Goal: Task Accomplishment & Management: Manage account settings

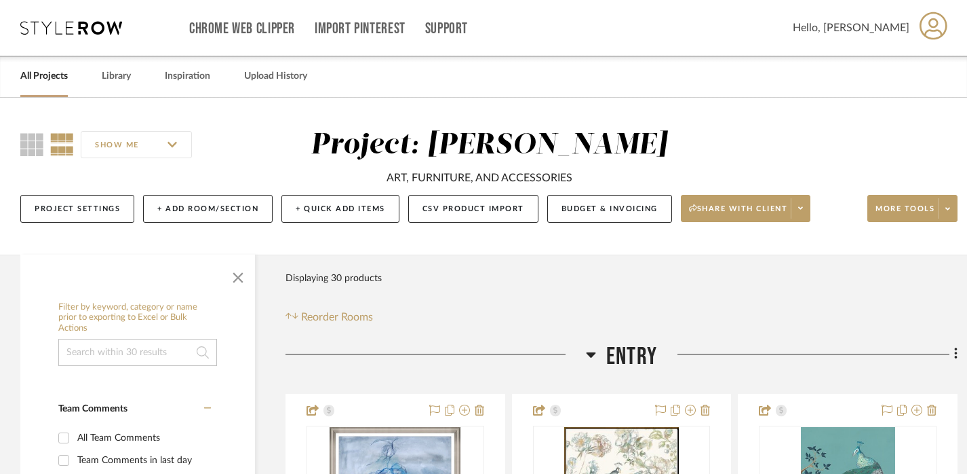
click at [129, 340] on input at bounding box center [137, 352] width 159 height 27
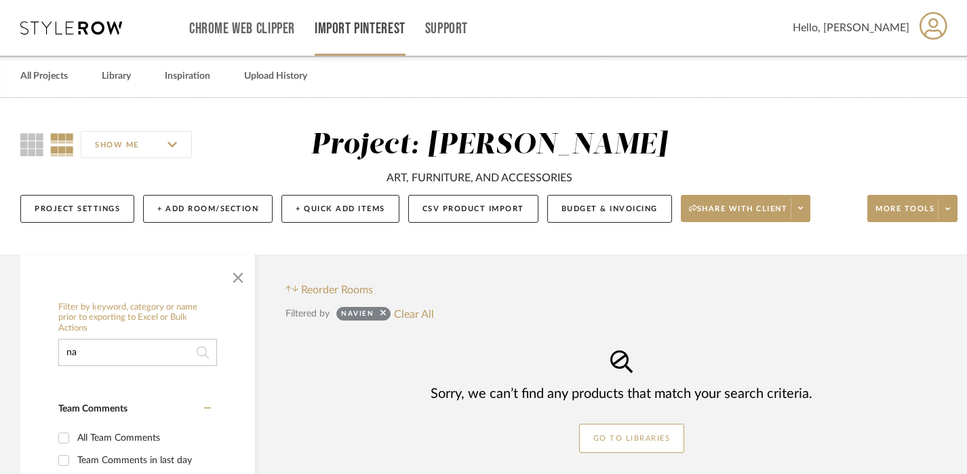
type input "n"
type input "k"
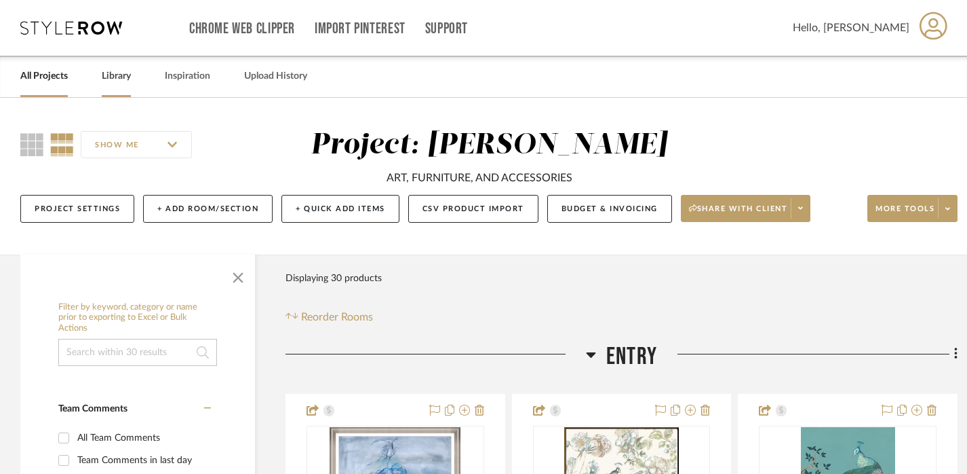
click at [112, 85] on div "Library" at bounding box center [116, 76] width 29 height 41
click at [102, 352] on input at bounding box center [137, 352] width 159 height 27
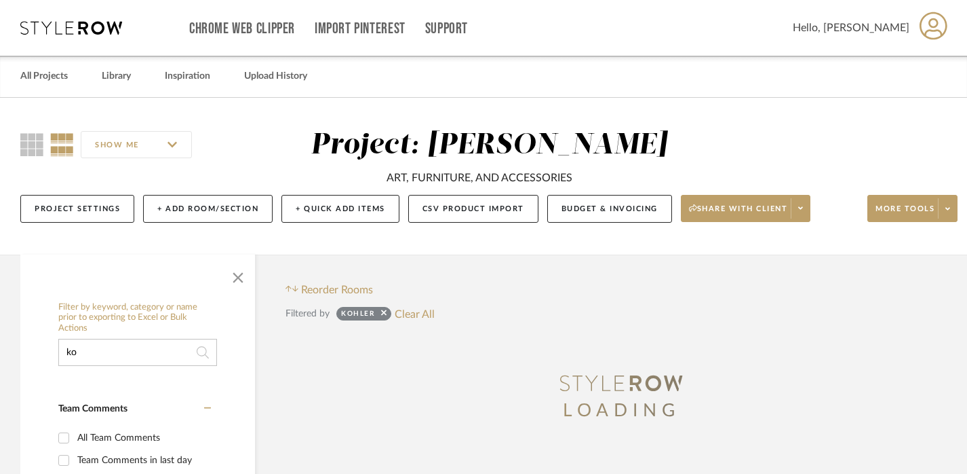
type input "k"
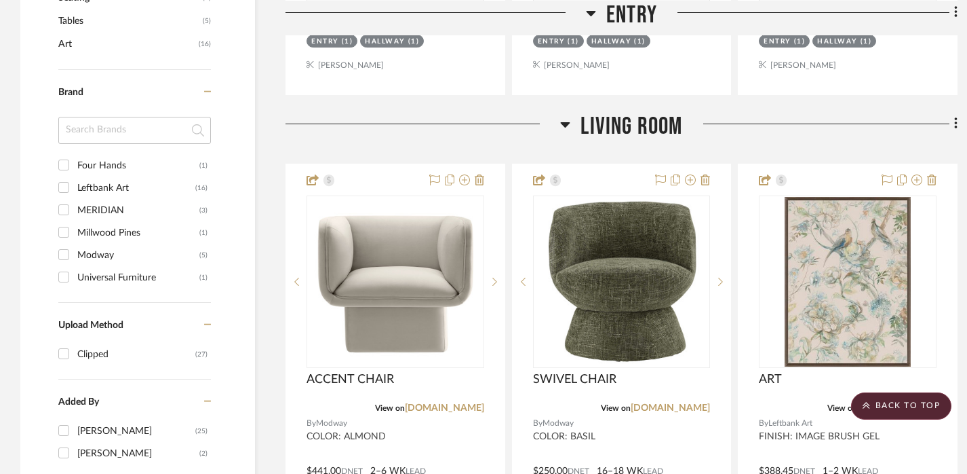
scroll to position [892, 0]
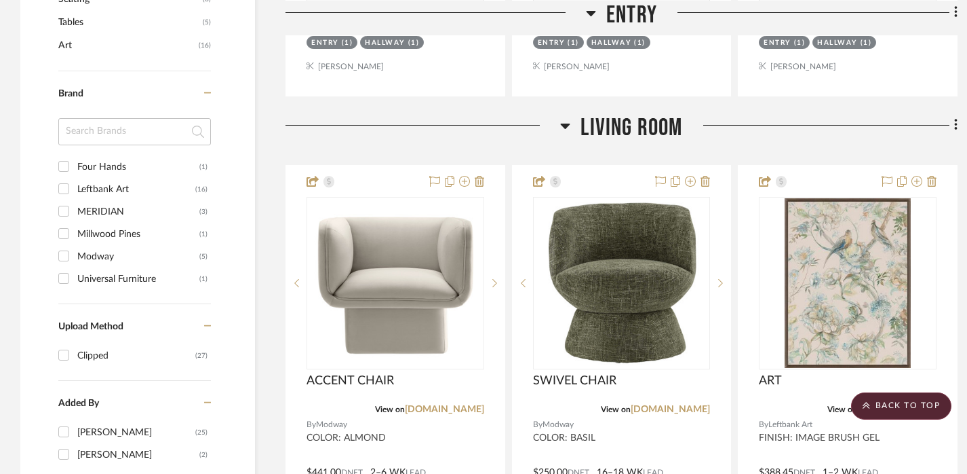
click at [138, 123] on input at bounding box center [134, 131] width 153 height 27
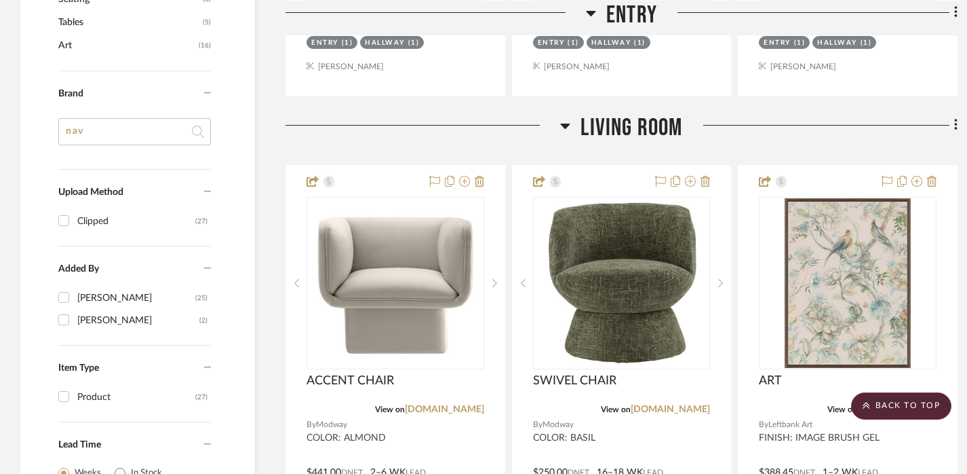
type input "na"
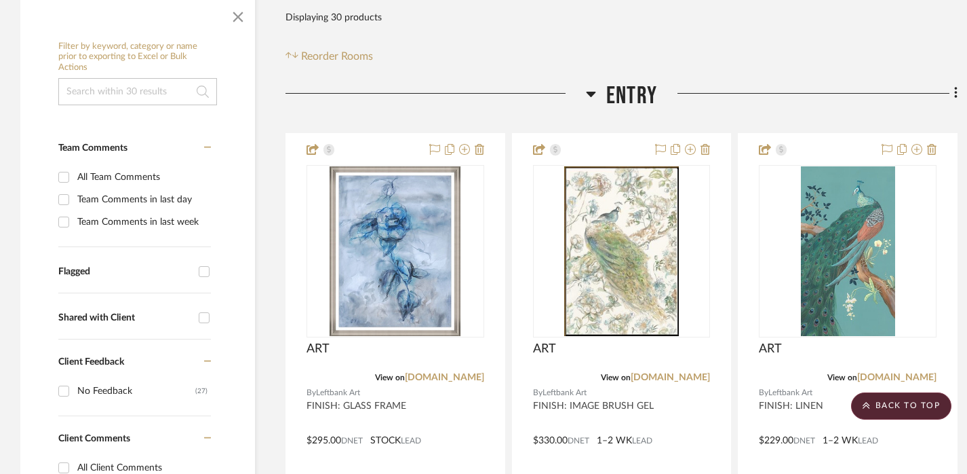
scroll to position [0, 0]
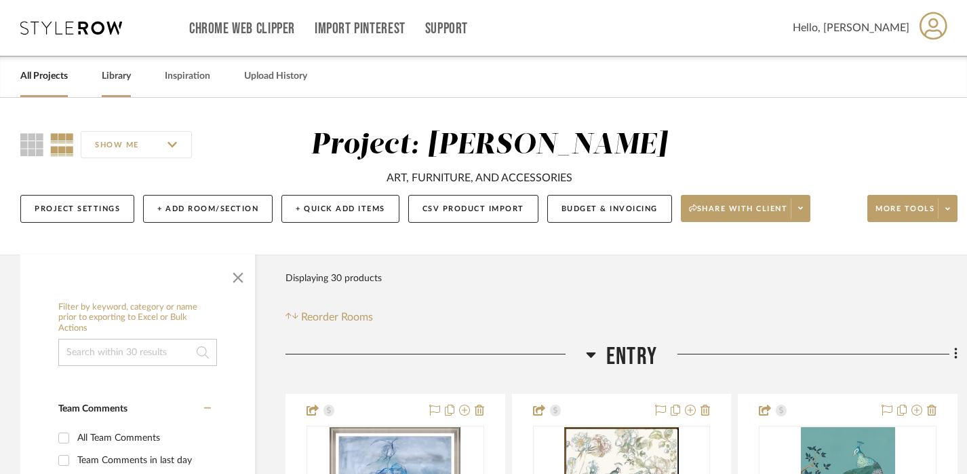
type input "[PERSON_NAME]"
click at [113, 83] on link "Library" at bounding box center [116, 76] width 29 height 18
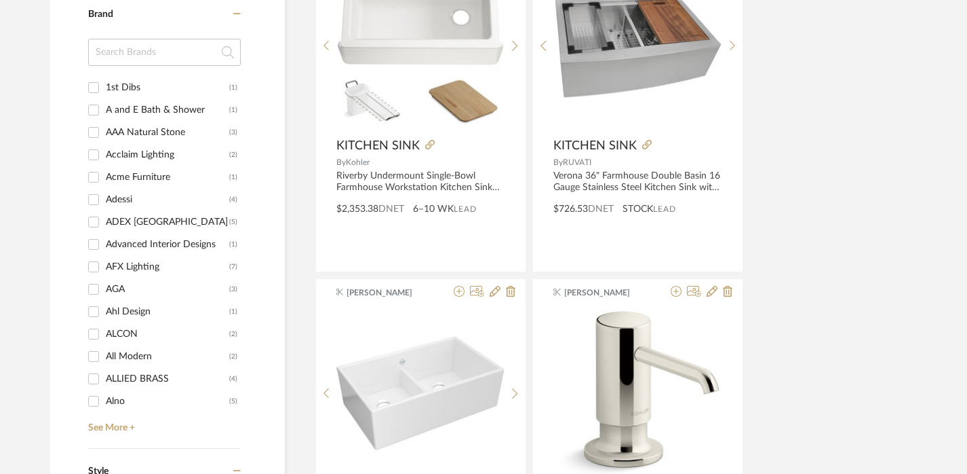
scroll to position [1368, 0]
click at [128, 427] on link "See More +" at bounding box center [163, 422] width 156 height 22
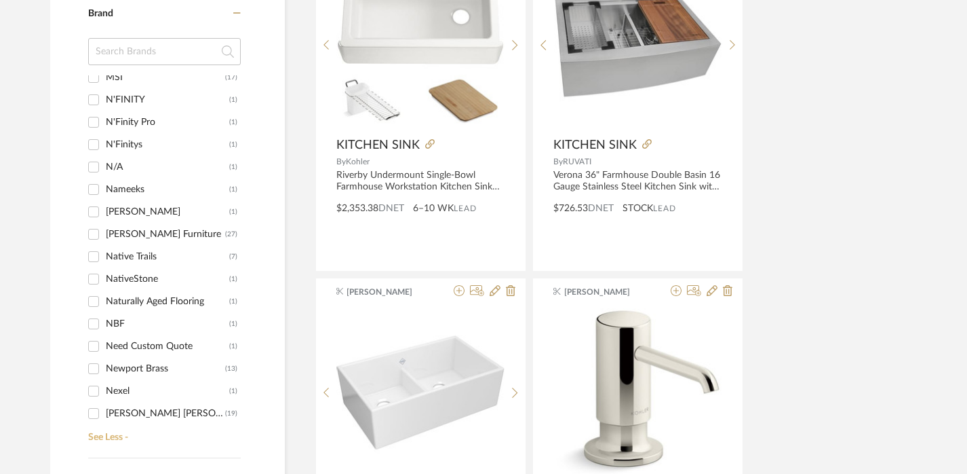
scroll to position [11227, 0]
click at [161, 45] on input at bounding box center [164, 51] width 153 height 27
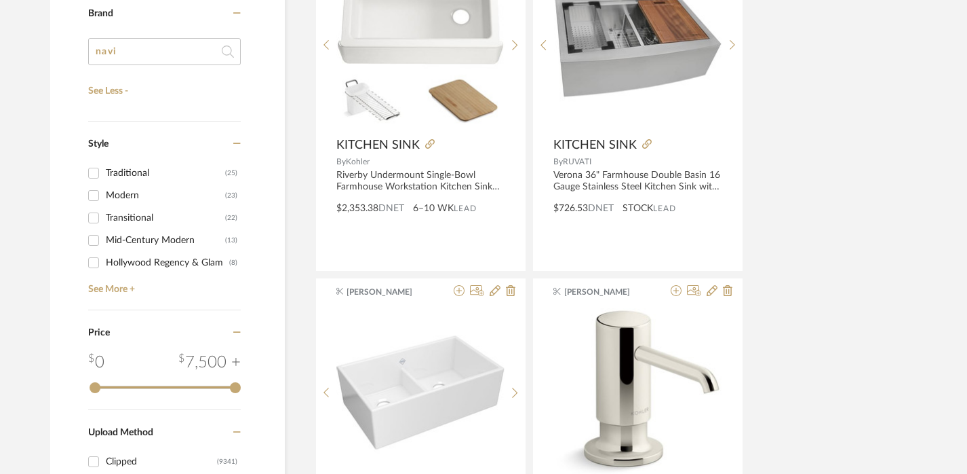
scroll to position [0, 0]
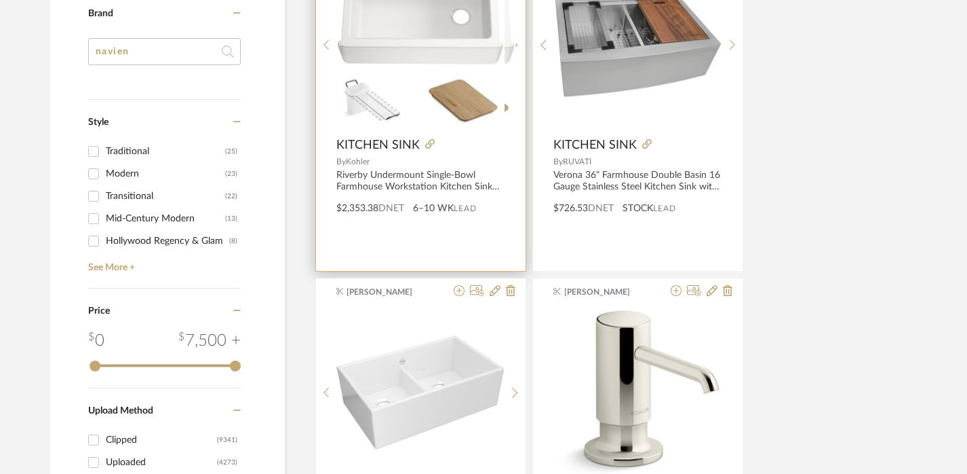
type input "navien"
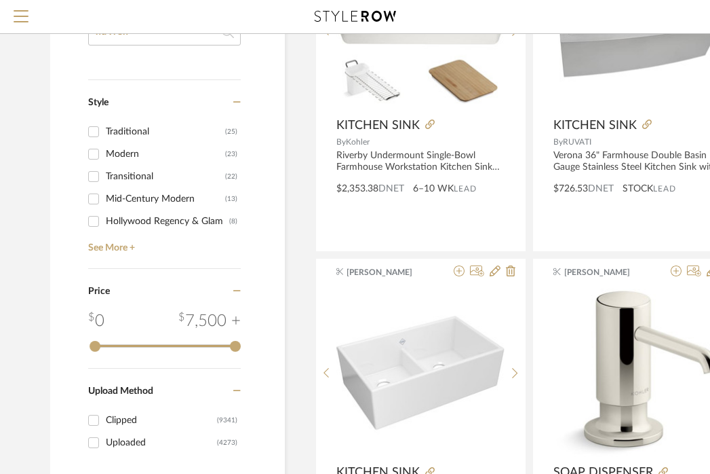
scroll to position [1277, 0]
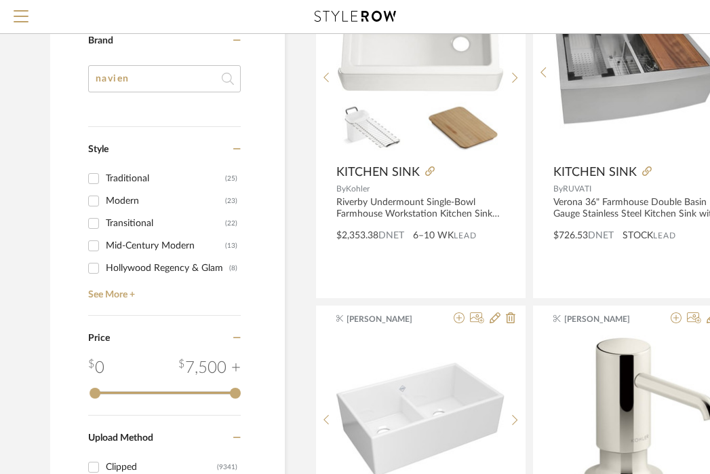
click at [192, 80] on input "navien" at bounding box center [164, 78] width 153 height 27
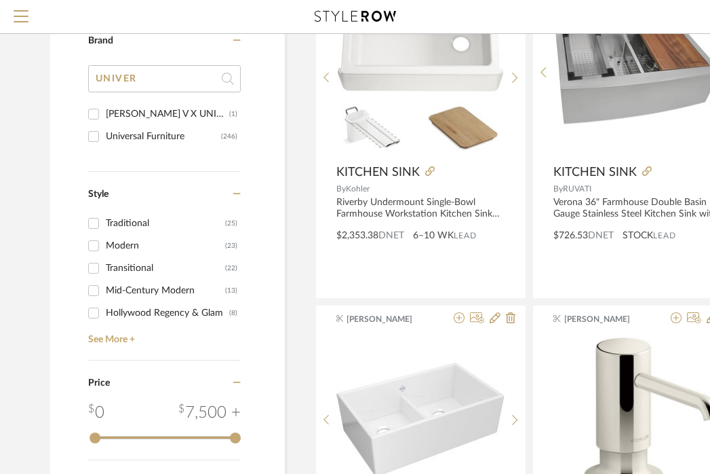
type input "UNIVER"
click at [154, 128] on div "Universal Furniture" at bounding box center [163, 137] width 115 height 22
click at [104, 128] on input "Universal Furniture (246)" at bounding box center [94, 137] width 22 height 22
checkbox input "true"
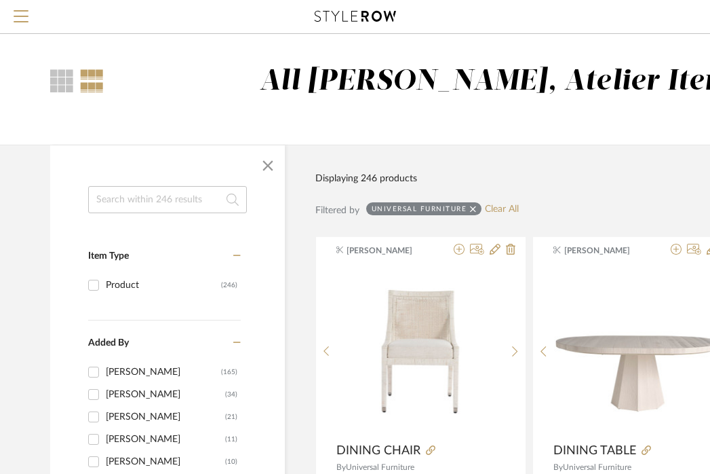
click at [148, 199] on input at bounding box center [167, 199] width 159 height 27
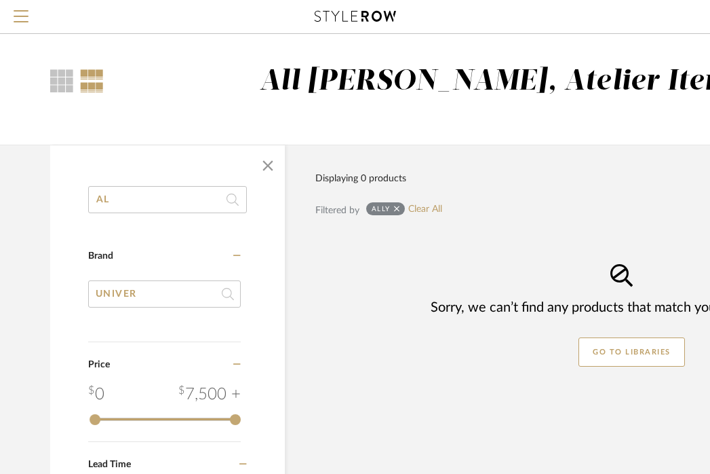
type input "A"
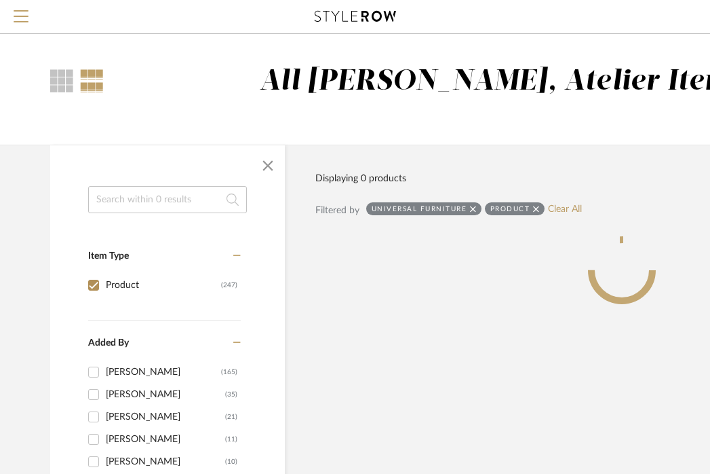
click at [141, 283] on div "Product" at bounding box center [163, 285] width 115 height 22
click at [104, 283] on input "Product (247)" at bounding box center [94, 285] width 22 height 22
checkbox input "false"
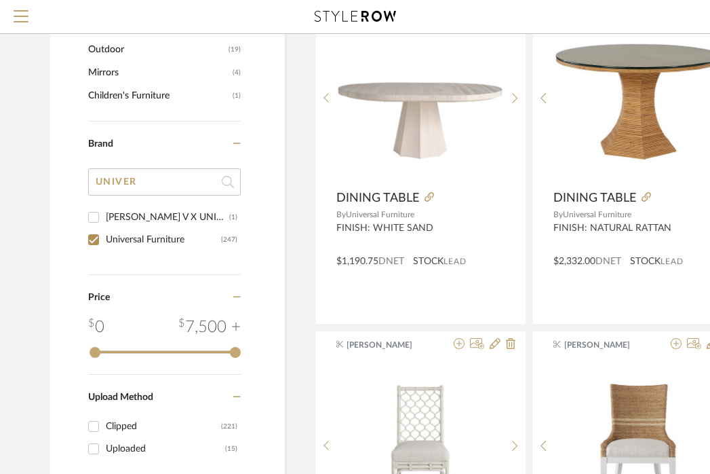
scroll to position [599, 0]
click at [138, 248] on div "Universal Furniture" at bounding box center [163, 239] width 115 height 22
click at [104, 248] on input "Universal Furniture (247)" at bounding box center [94, 239] width 22 height 22
checkbox input "false"
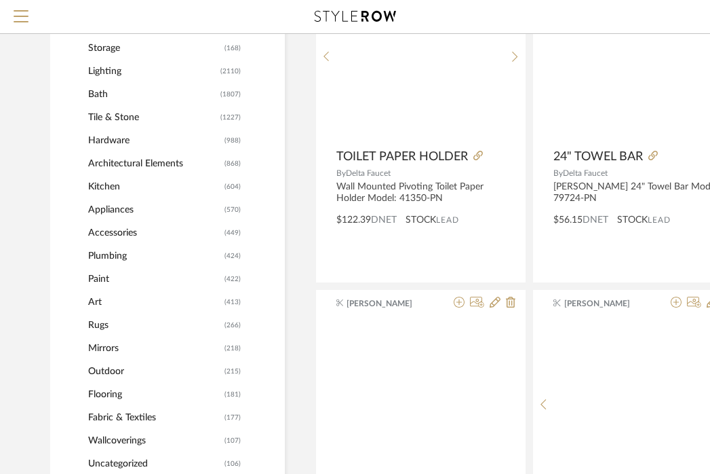
click at [159, 221] on span "Accessories" at bounding box center [154, 232] width 133 height 23
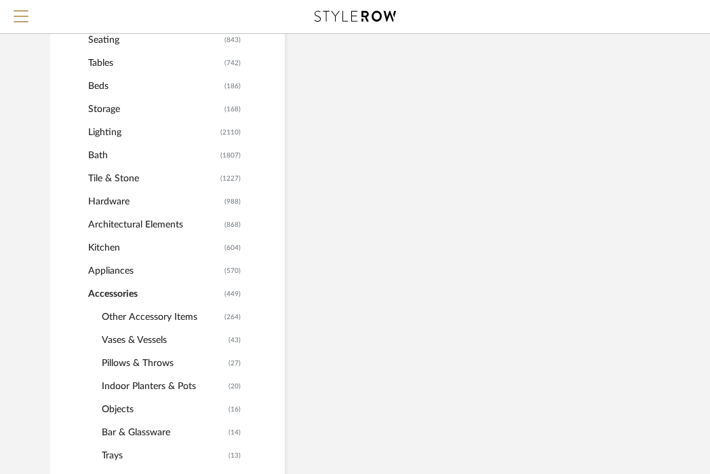
click at [159, 282] on span "Accessories" at bounding box center [154, 293] width 133 height 23
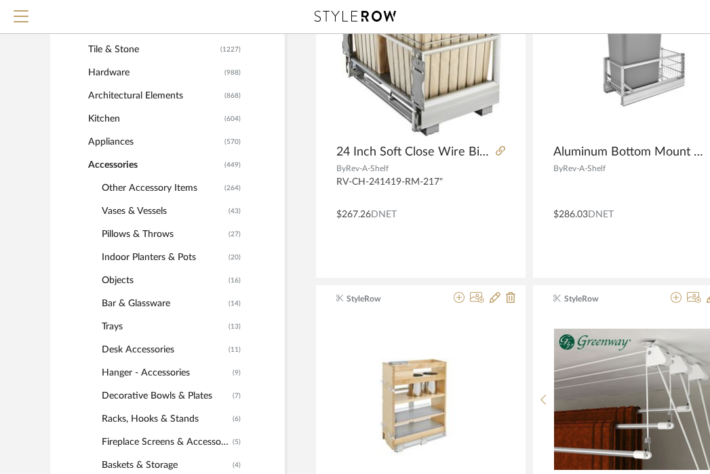
click at [159, 176] on span "Accessories" at bounding box center [154, 164] width 133 height 23
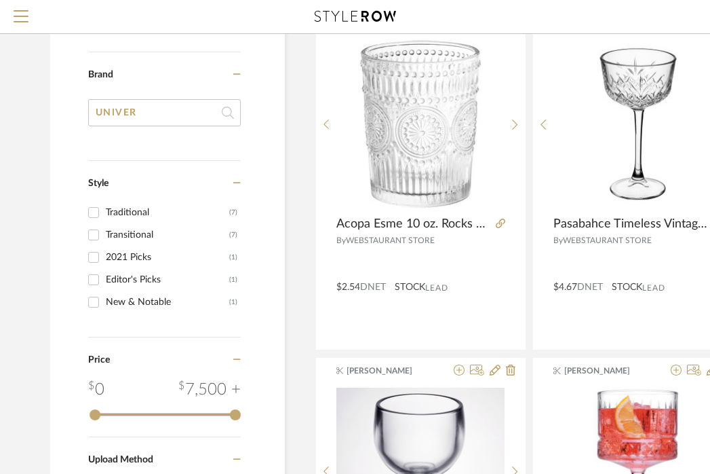
scroll to position [1674, 0]
click at [156, 117] on input "UNIVER" at bounding box center [164, 113] width 153 height 27
type input "ME"
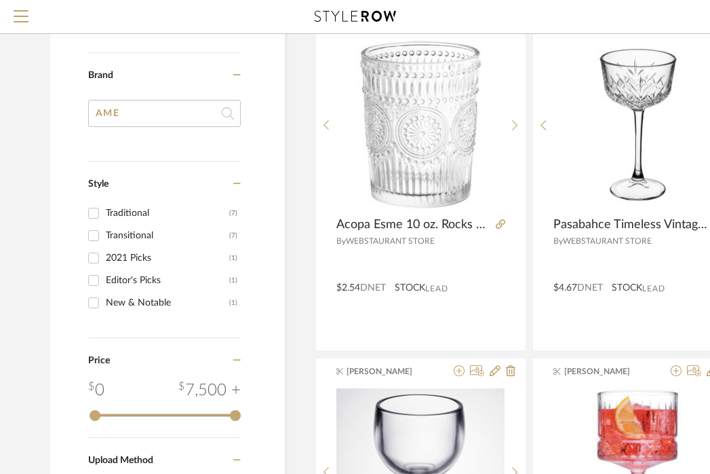
type input "AM"
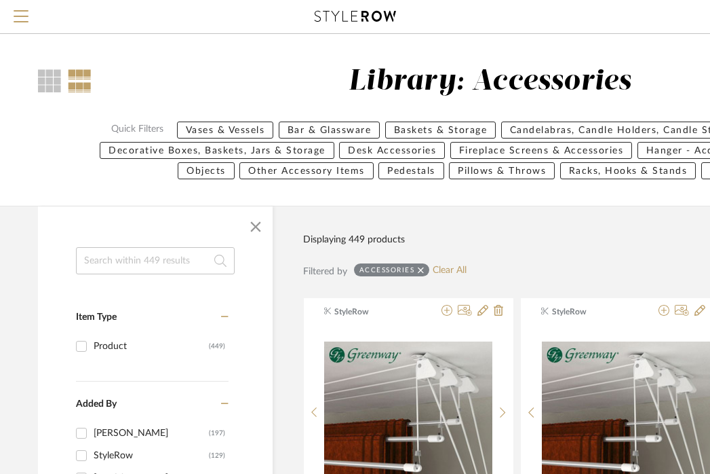
scroll to position [0, 13]
type input "UNIVERSAL"
click at [424, 270] on div "Accessories" at bounding box center [390, 269] width 75 height 13
click at [419, 269] on icon at bounding box center [420, 269] width 6 height 9
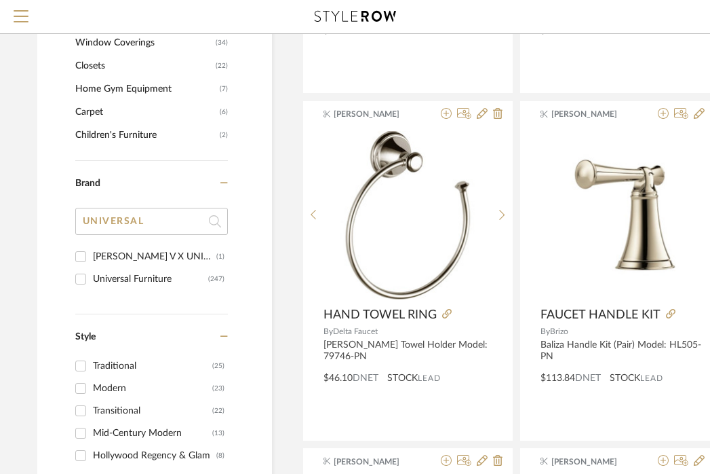
scroll to position [1134, 13]
click at [157, 220] on input "UNIVERSAL" at bounding box center [151, 221] width 153 height 27
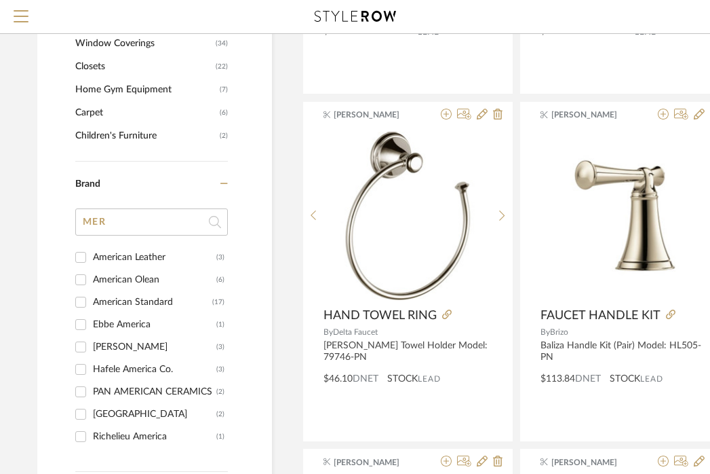
type input "ME"
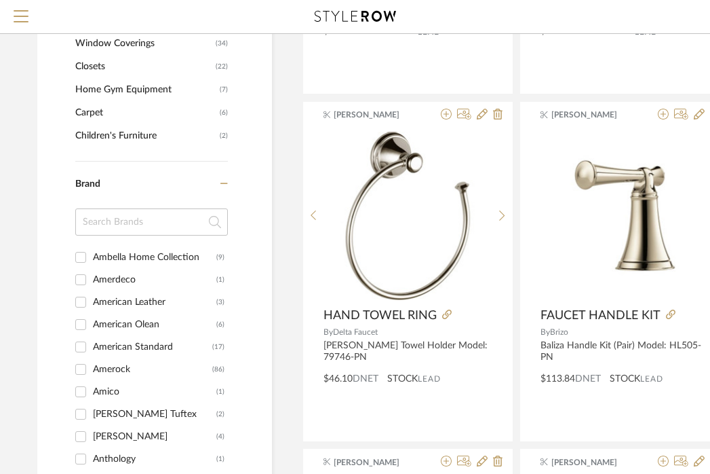
scroll to position [429, 0]
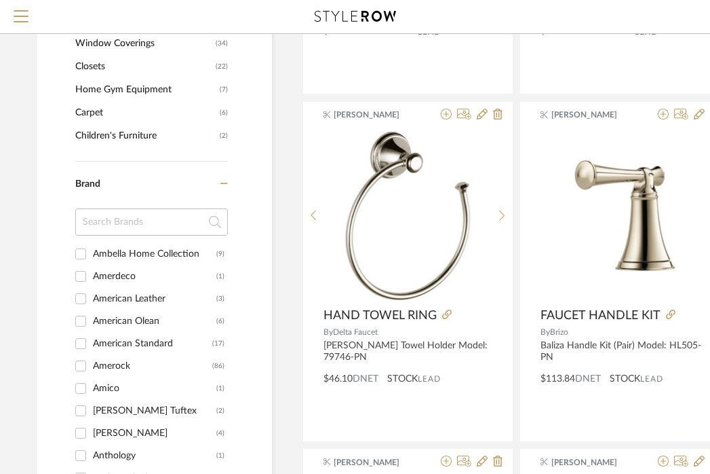
click at [141, 341] on div "American Standard" at bounding box center [152, 343] width 119 height 22
click at [92, 341] on input "American Standard (17)" at bounding box center [81, 343] width 22 height 22
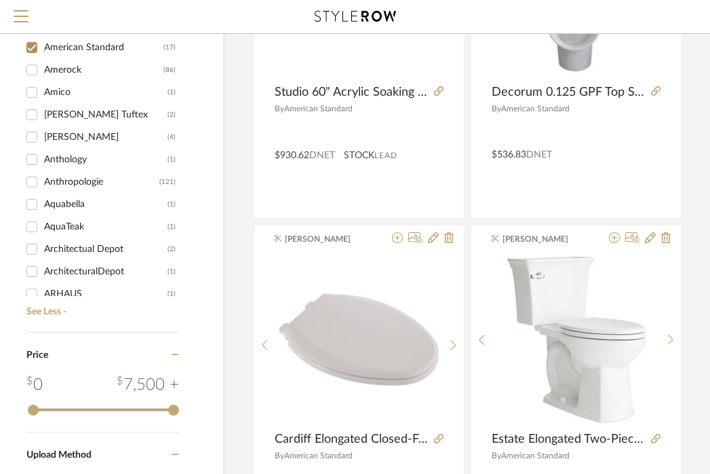
scroll to position [353, 0]
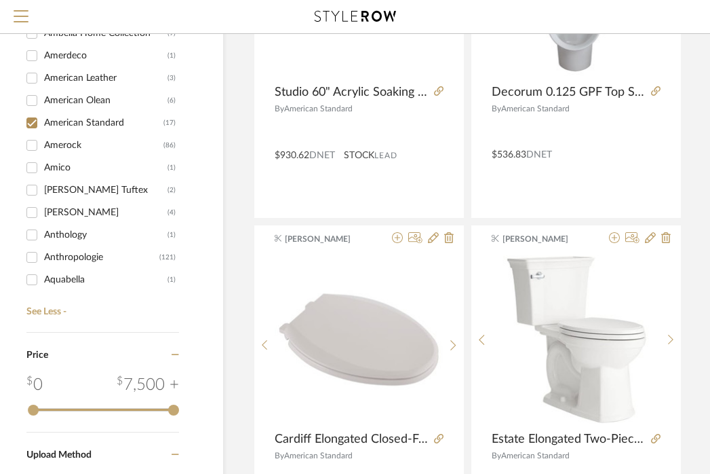
click at [75, 120] on div "American Standard" at bounding box center [103, 123] width 119 height 22
click at [43, 120] on input "American Standard (17)" at bounding box center [32, 123] width 22 height 22
checkbox input "false"
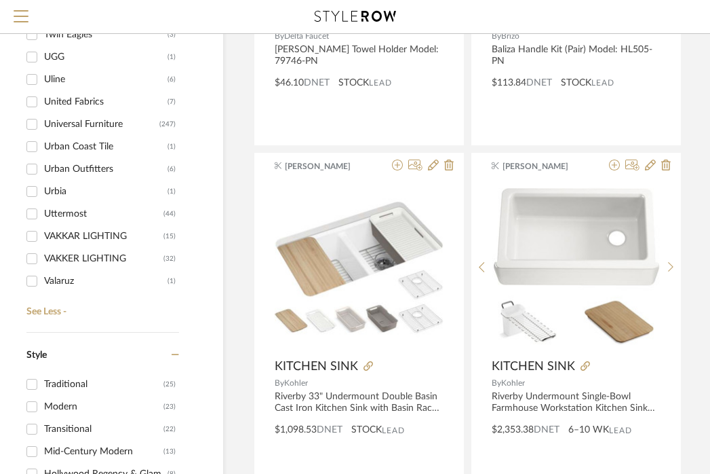
scroll to position [16082, 0]
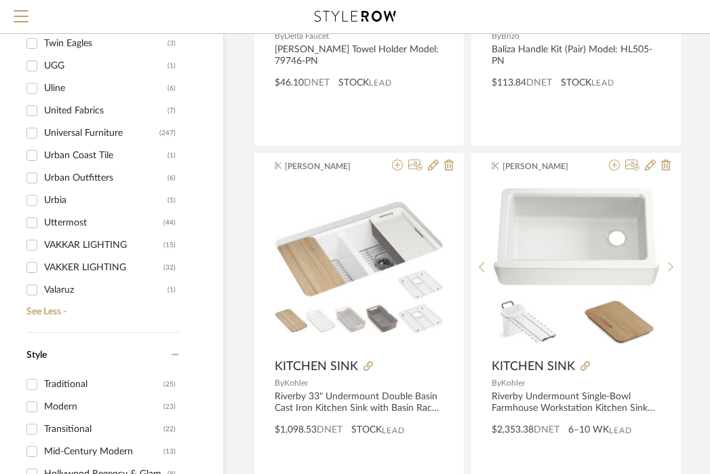
click at [103, 134] on div "Universal Furniture" at bounding box center [101, 133] width 115 height 22
click at [43, 134] on input "Universal Furniture (247)" at bounding box center [32, 133] width 22 height 22
checkbox input "true"
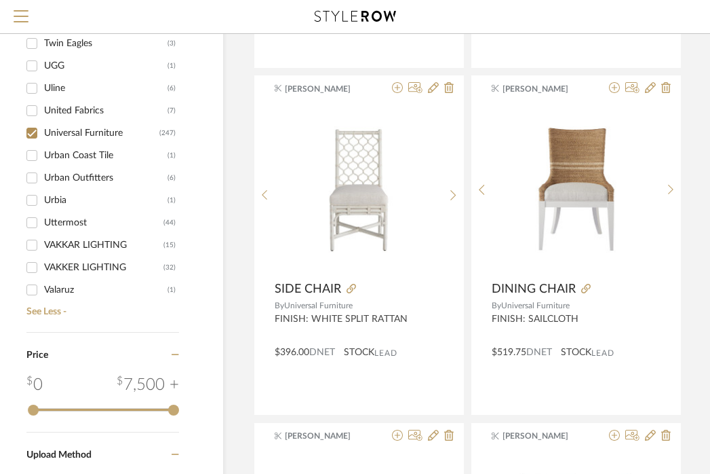
scroll to position [0, 62]
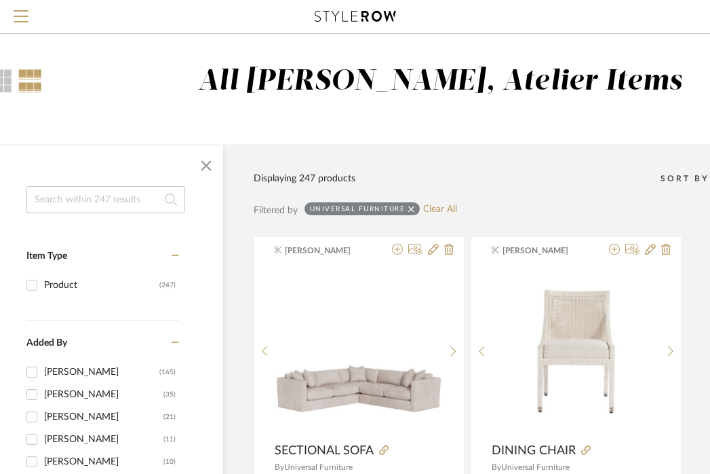
click at [127, 206] on input at bounding box center [105, 199] width 159 height 27
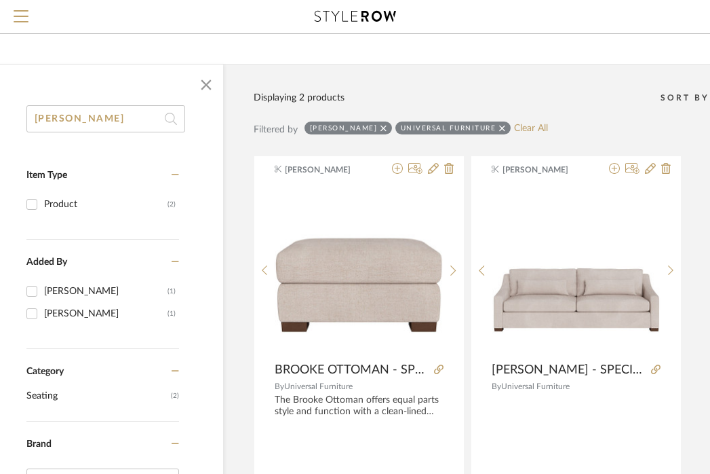
scroll to position [80, 62]
click at [107, 126] on input "[PERSON_NAME]" at bounding box center [105, 119] width 159 height 27
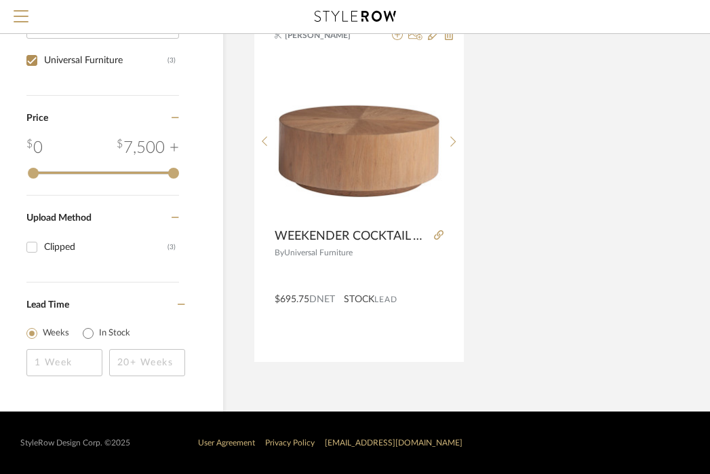
scroll to position [517, 62]
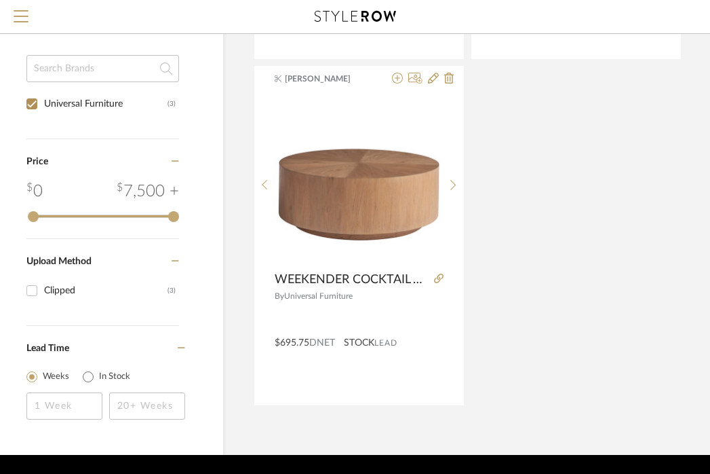
type input "WEEKENDER"
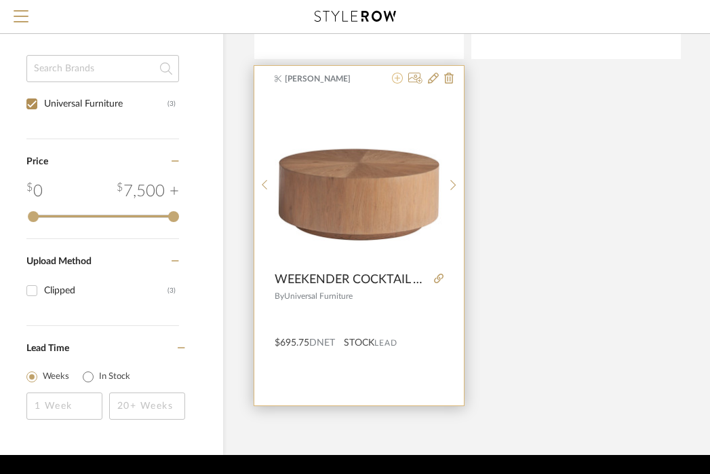
click at [398, 77] on icon at bounding box center [397, 78] width 11 height 11
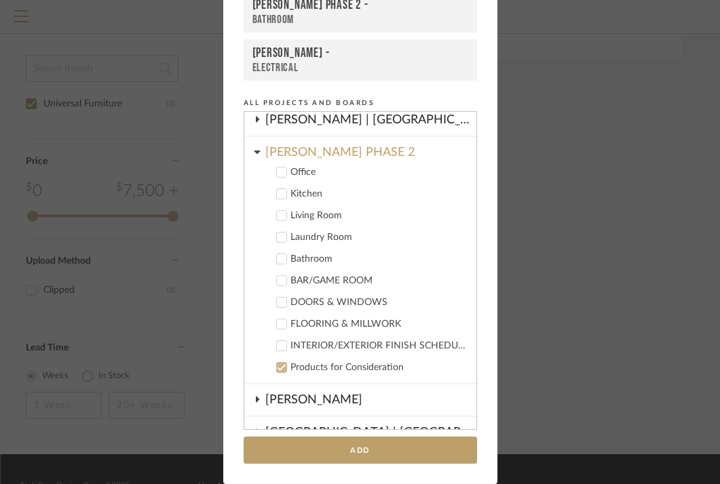
scroll to position [307, 0]
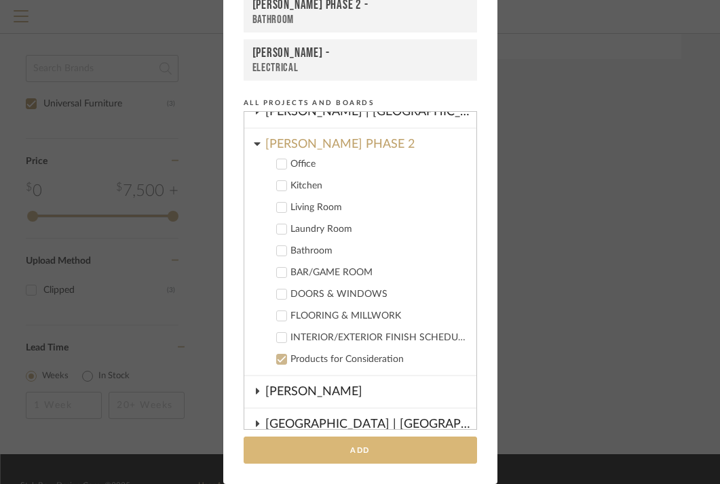
click at [361, 450] on button "Add" at bounding box center [360, 451] width 233 height 28
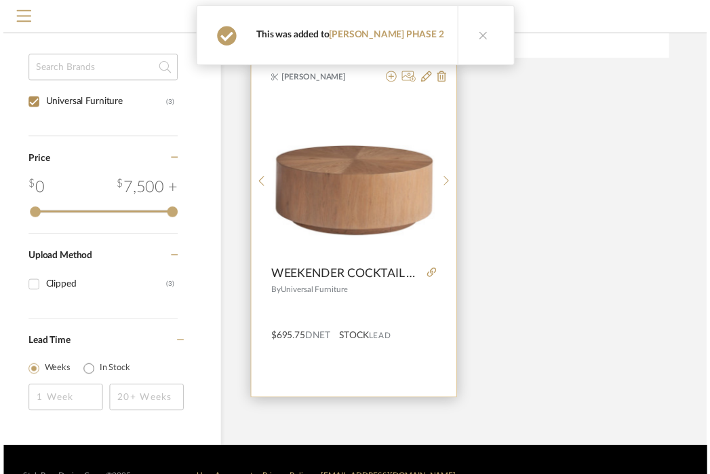
scroll to position [517, 62]
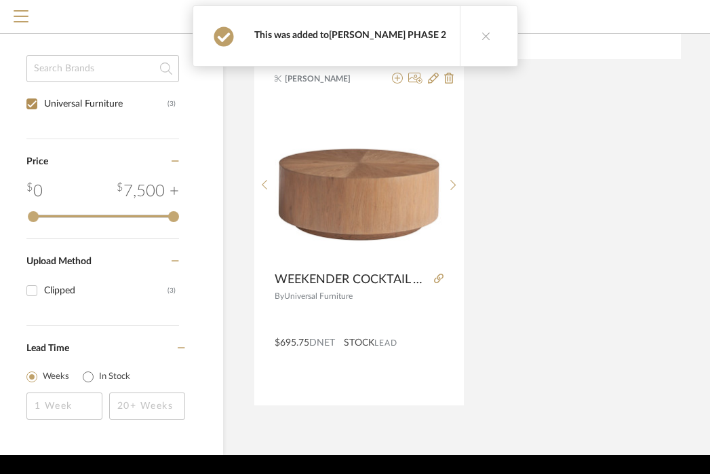
click at [366, 33] on link "[PERSON_NAME] PHASE 2" at bounding box center [387, 35] width 117 height 9
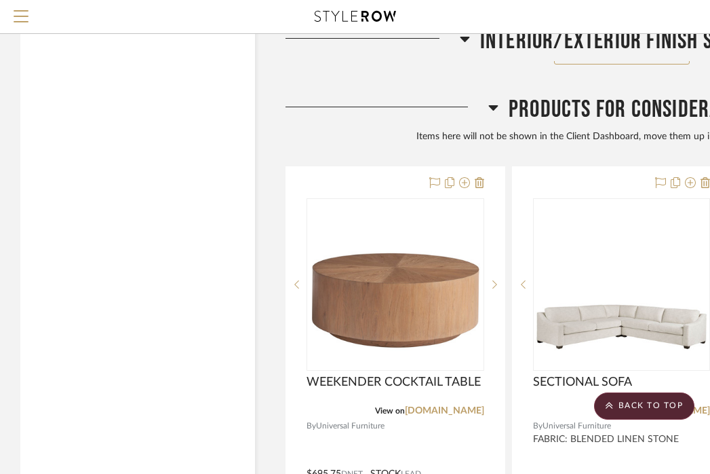
scroll to position [3192, 0]
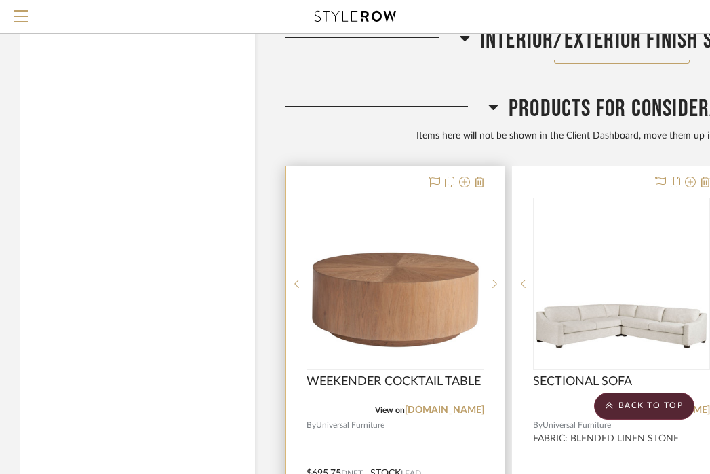
click at [419, 374] on div "WEEKENDER COCKTAIL TABLE" at bounding box center [396, 389] width 178 height 30
click at [411, 262] on img "0" at bounding box center [395, 284] width 175 height 132
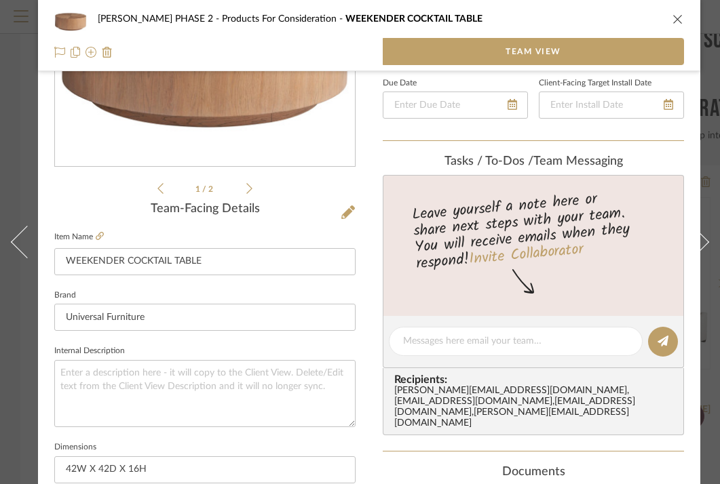
scroll to position [252, 0]
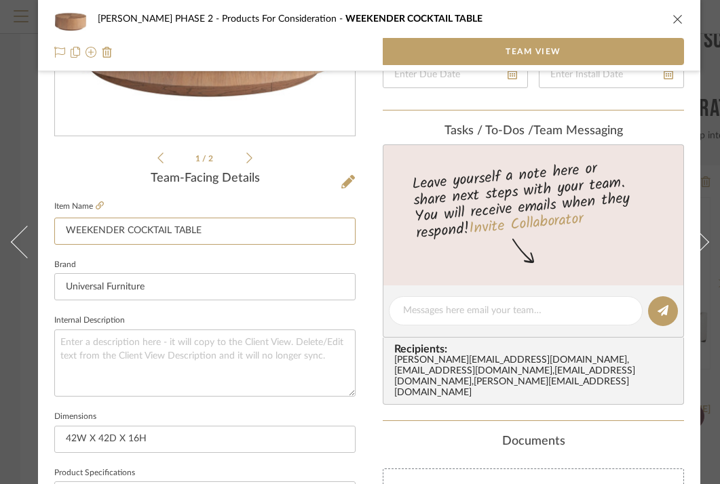
drag, startPoint x: 127, startPoint y: 233, endPoint x: 50, endPoint y: 229, distance: 77.4
click at [50, 229] on div "[PERSON_NAME] PHASE 2 Products For Consideration WEEKENDER COCKTAIL TABLE Team …" at bounding box center [369, 227] width 662 height 938
type input "COCKTAIL TABLE"
click at [249, 354] on textarea at bounding box center [204, 363] width 301 height 67
type textarea "I"
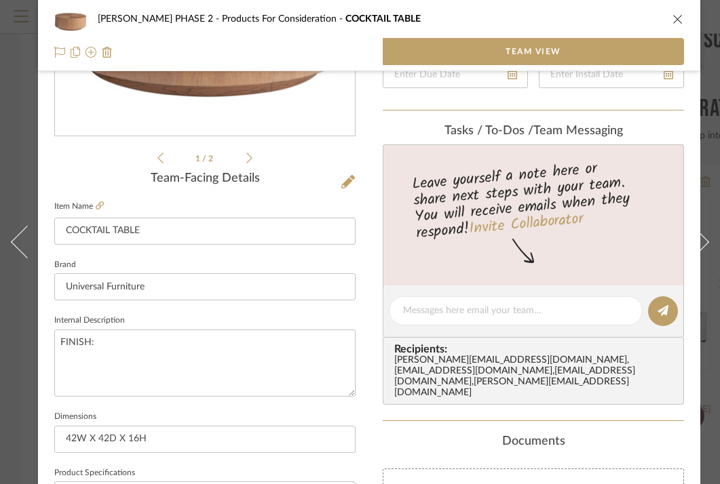
type textarea "FINISH:"
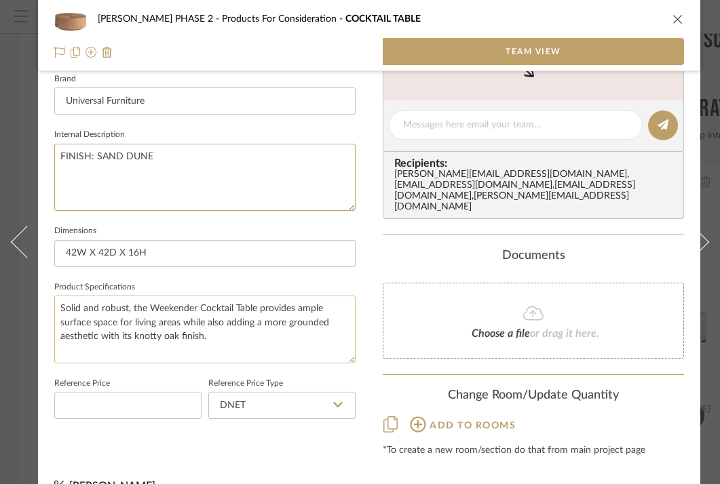
type textarea "FINISH: SAND DUNE"
click at [228, 341] on textarea "Solid and robust, the Weekender Cocktail Table provides ample surface space for…" at bounding box center [204, 329] width 301 height 67
drag, startPoint x: 228, startPoint y: 341, endPoint x: 42, endPoint y: 294, distance: 191.7
click at [42, 294] on div "[PERSON_NAME] PHASE 2 Products For Consideration COCKTAIL TABLE Team View 1 / 2…" at bounding box center [369, 42] width 662 height 938
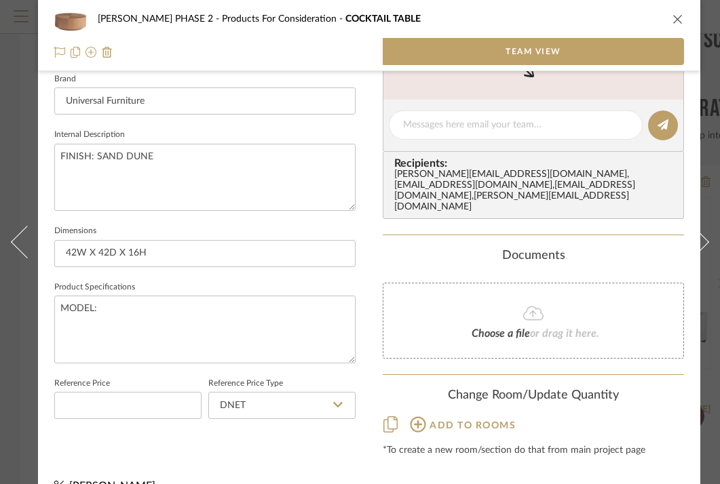
type textarea "MODEL:"
paste textarea "Weekender Cocktail Table U330818 Quantity"
type textarea "MODEL: Weekender Cocktail Table U330818"
click at [360, 275] on div "[PERSON_NAME] PHASE 2 Products For Consideration COCKTAIL TABLE Team View 1 / 2…" at bounding box center [369, 42] width 662 height 938
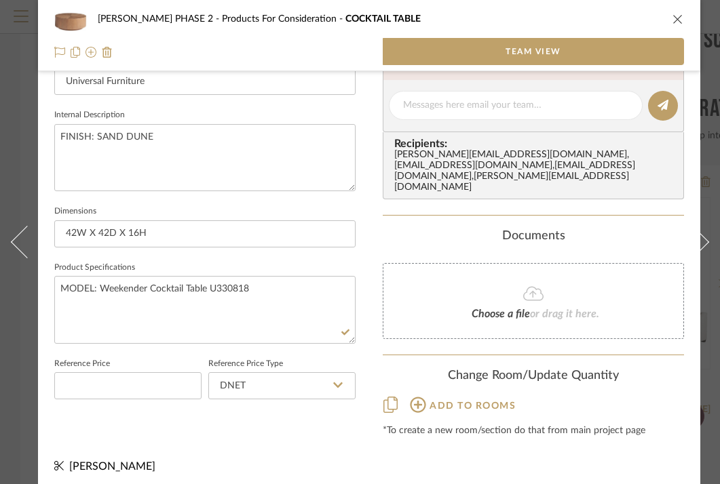
scroll to position [0, 0]
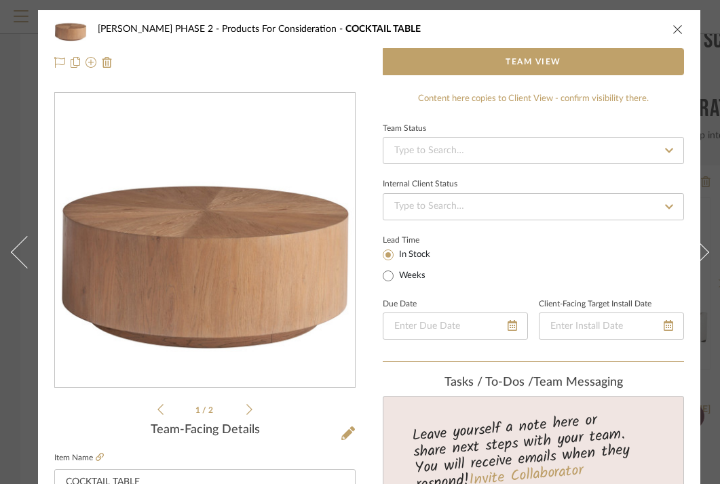
click at [672, 32] on button "close" at bounding box center [678, 29] width 12 height 12
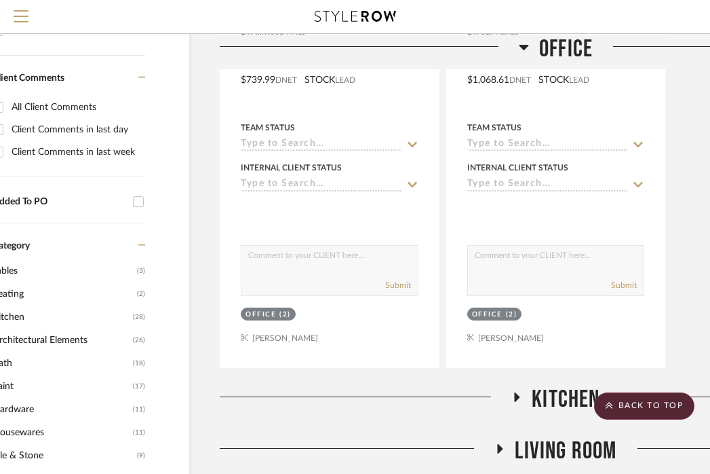
scroll to position [0, 66]
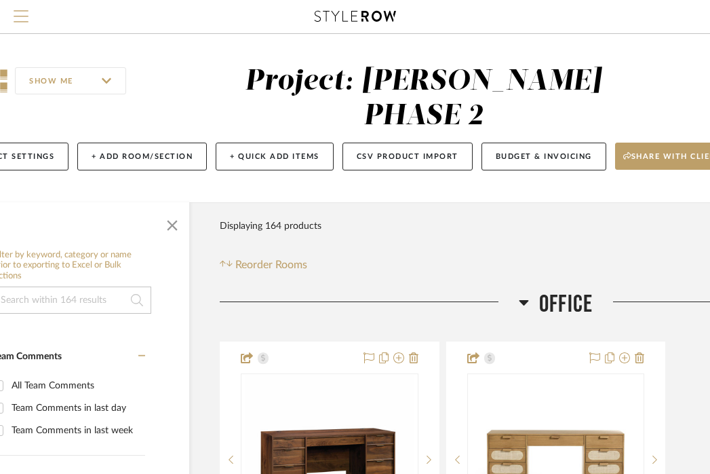
click at [24, 20] on span "Menu" at bounding box center [21, 20] width 15 height 20
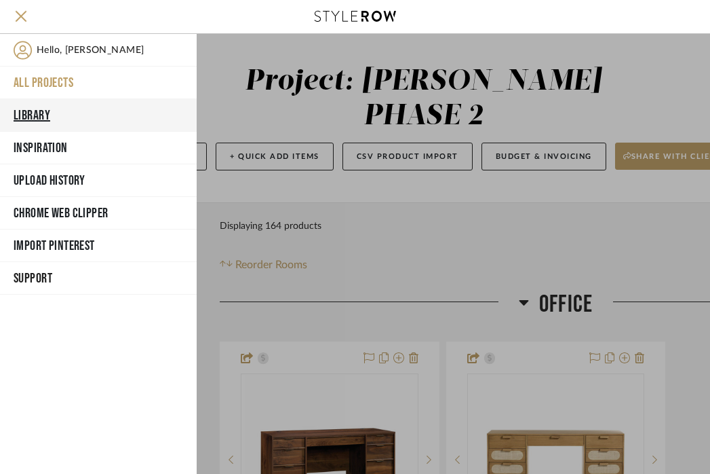
click at [31, 114] on button "Library" at bounding box center [98, 115] width 197 height 33
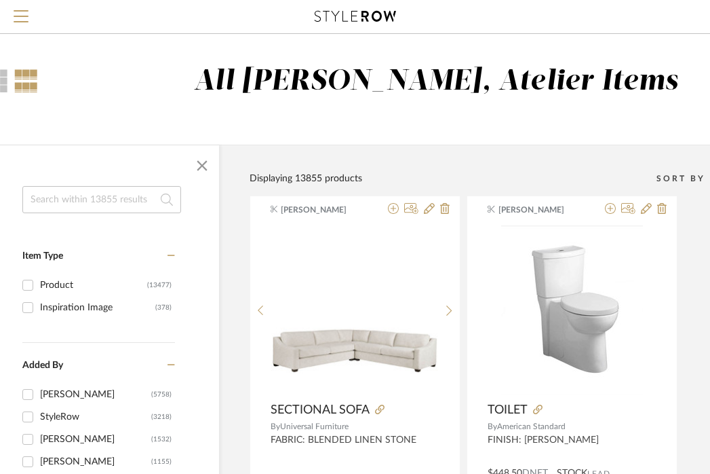
click at [48, 195] on input at bounding box center [101, 199] width 159 height 27
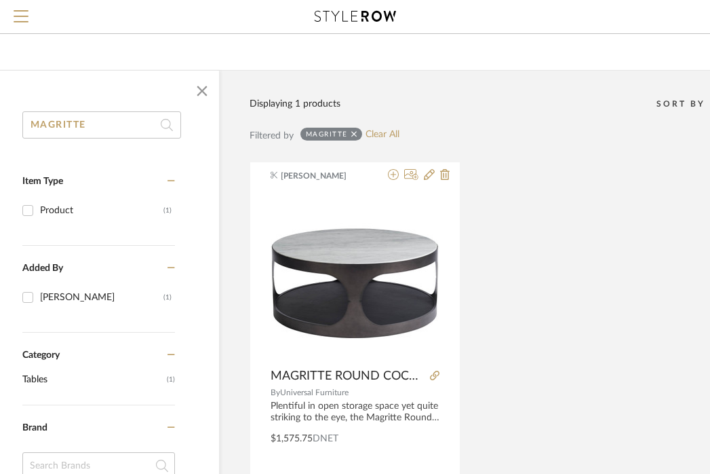
scroll to position [96, 66]
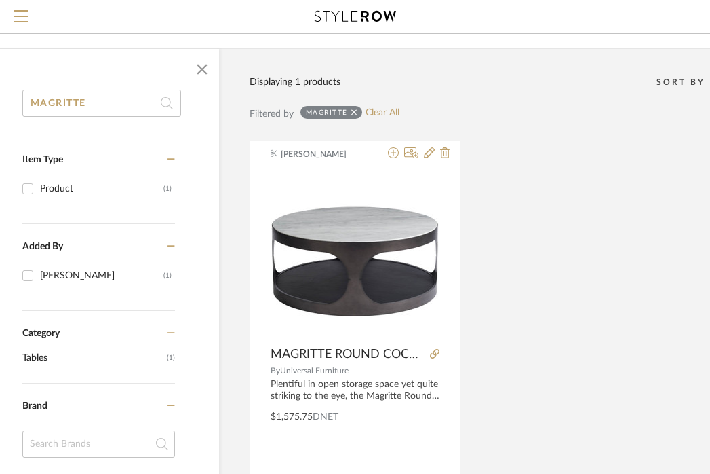
type input "MAGRITTE"
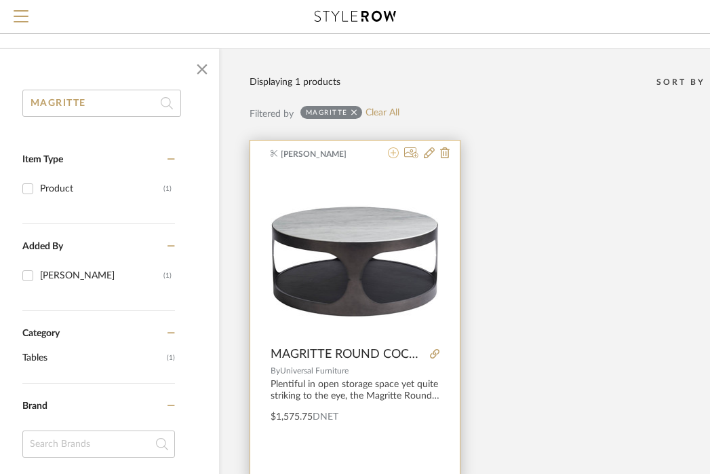
click at [395, 155] on icon at bounding box center [393, 152] width 11 height 11
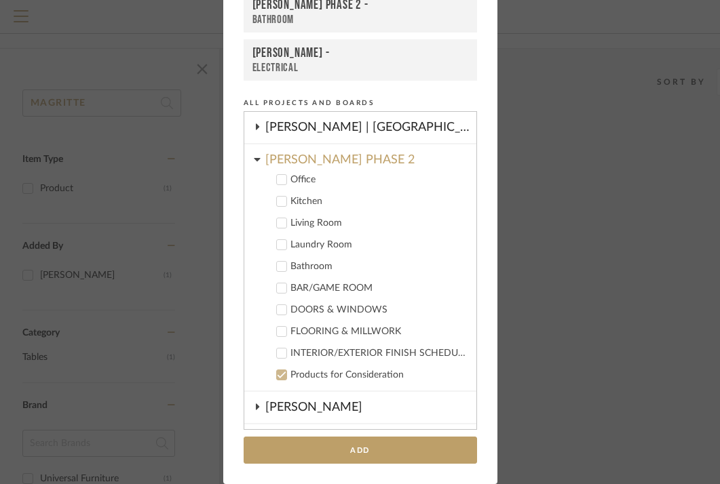
scroll to position [291, 0]
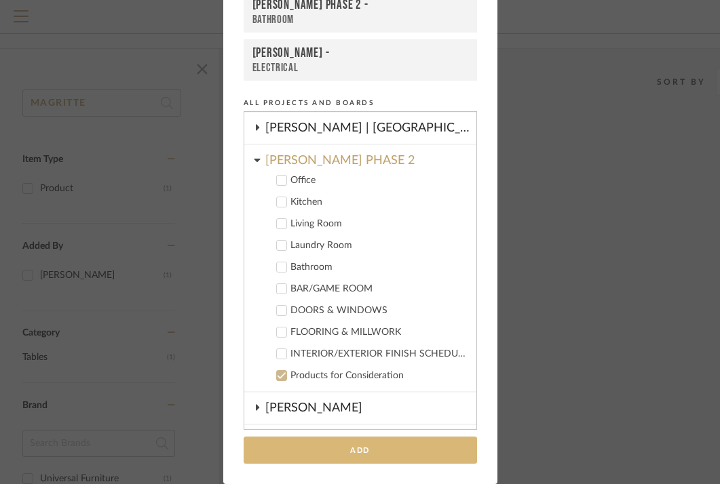
click at [343, 450] on button "Add" at bounding box center [360, 451] width 233 height 28
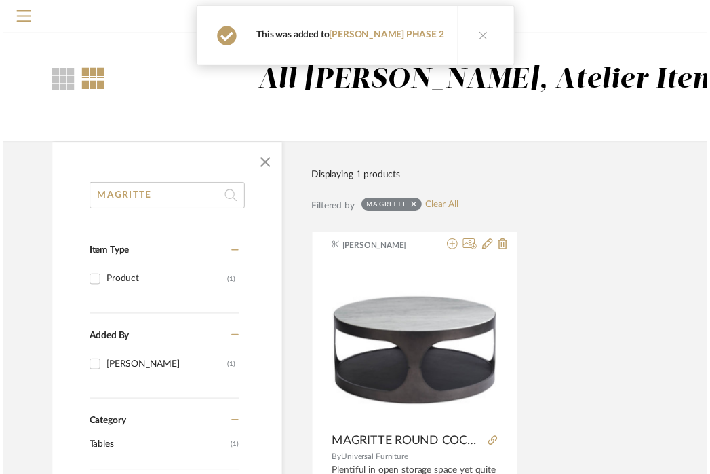
scroll to position [96, 66]
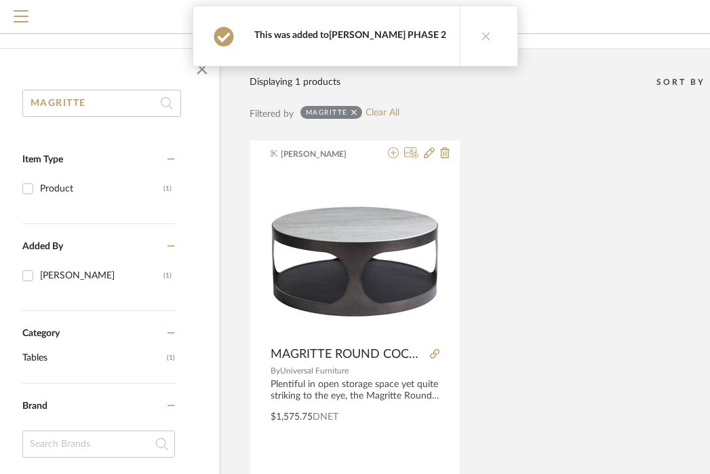
click at [390, 32] on link "[PERSON_NAME] PHASE 2" at bounding box center [387, 35] width 117 height 9
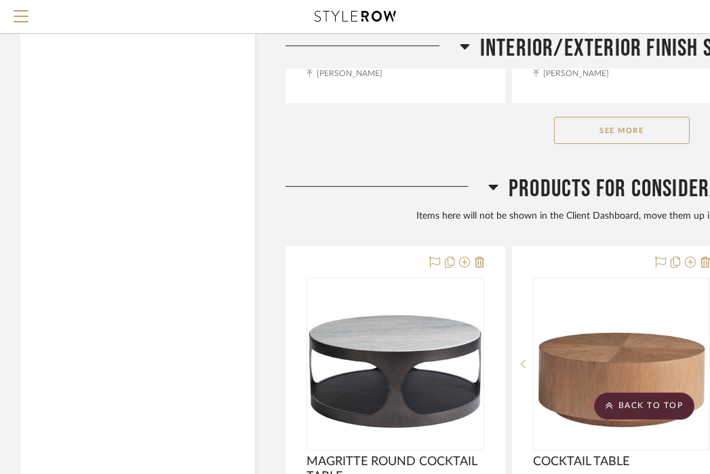
scroll to position [3120, 0]
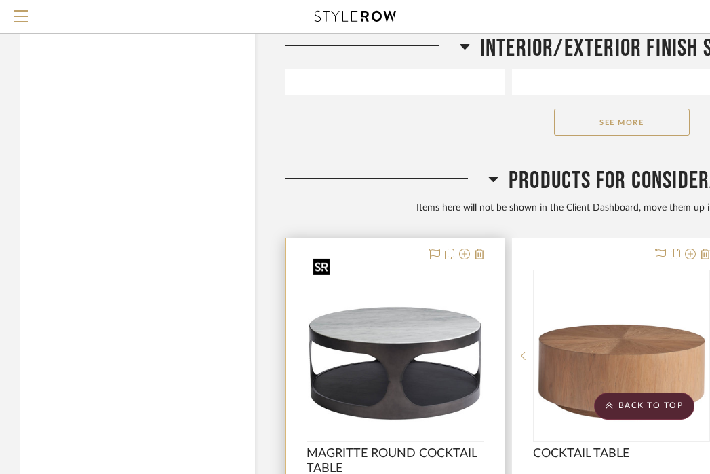
click at [0, 0] on img at bounding box center [0, 0] width 0 height 0
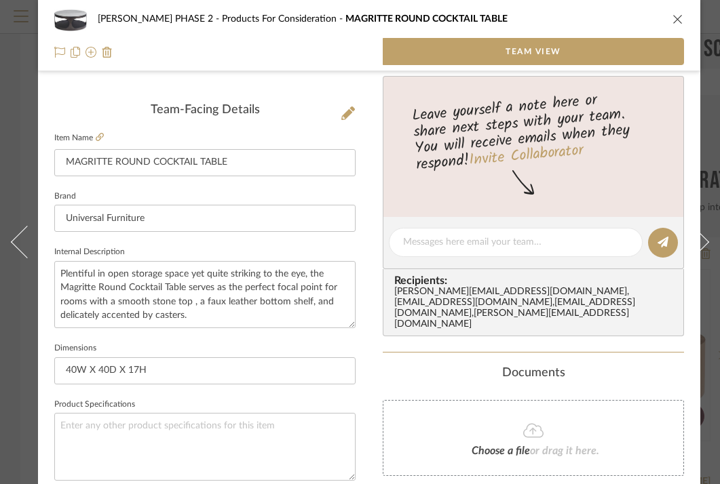
scroll to position [323, 0]
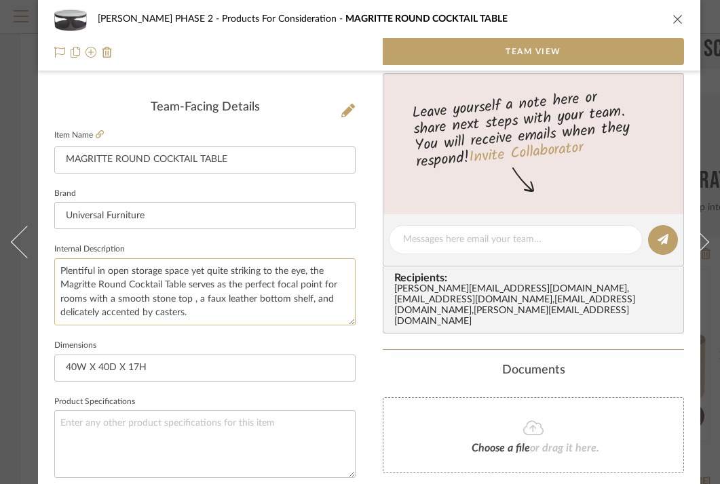
click at [197, 308] on textarea "Plentiful in open storage space yet quite striking to the eye, the Magritte Rou…" at bounding box center [204, 291] width 301 height 67
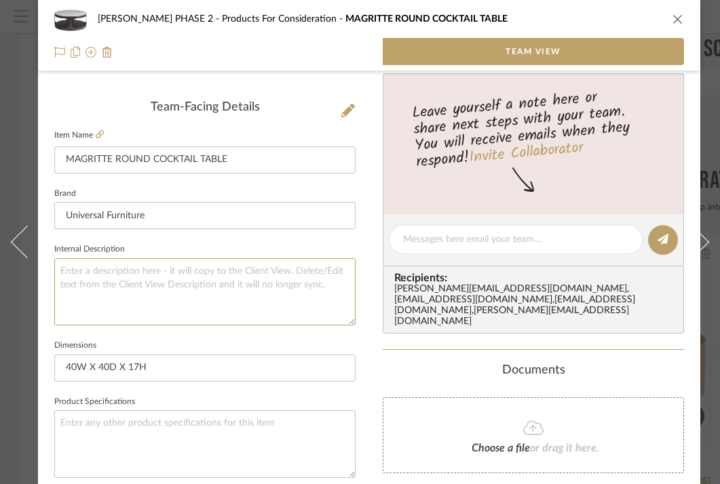
scroll to position [407, 0]
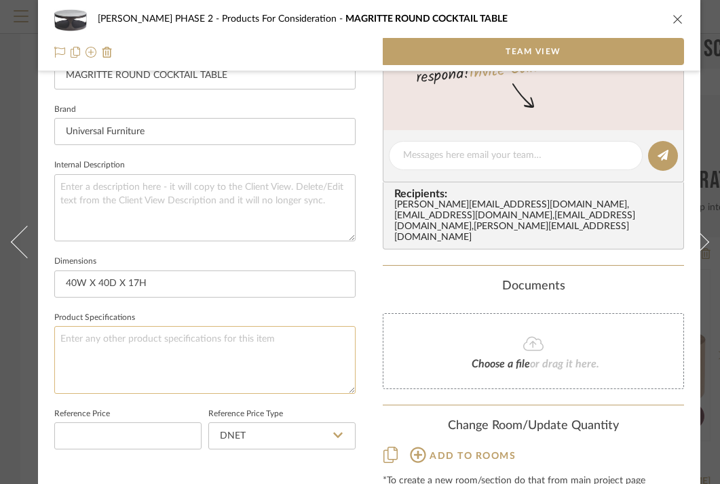
click at [142, 365] on textarea at bounding box center [204, 359] width 301 height 67
paste textarea "Magritte Round Cocktail Table 941818 Quantity"
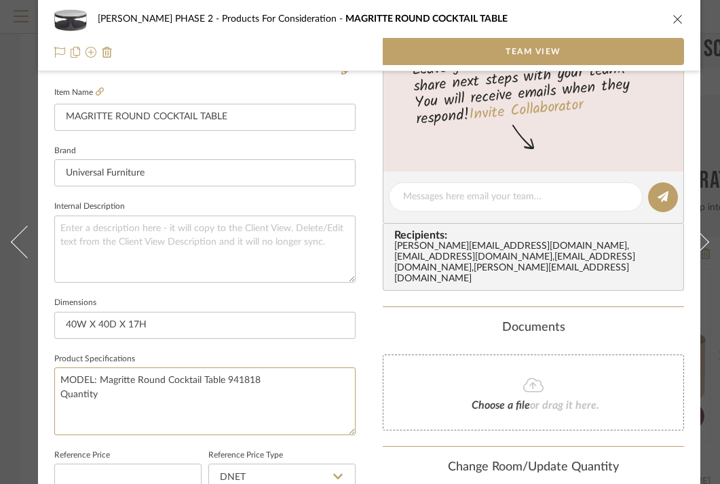
scroll to position [359, 0]
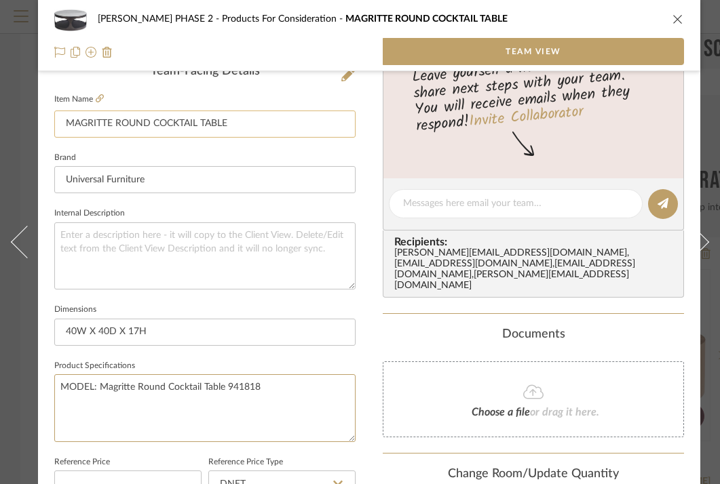
type textarea "MODEL: Magritte Round Cocktail Table 941818"
drag, startPoint x: 154, startPoint y: 126, endPoint x: 57, endPoint y: 117, distance: 97.4
click at [57, 117] on input "MAGRITTE ROUND COCKTAIL TABLE" at bounding box center [204, 124] width 301 height 27
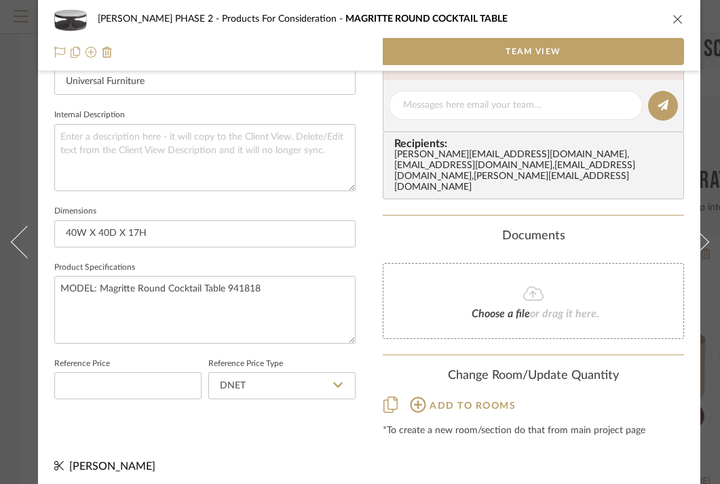
type input "COCKTAIL TABLE"
click at [366, 239] on div "[PERSON_NAME] PHASE 2 Products For Consideration MAGRITTE ROUND COCKTAIL TABLE …" at bounding box center [369, 22] width 662 height 938
click at [675, 21] on icon "close" at bounding box center [677, 19] width 11 height 11
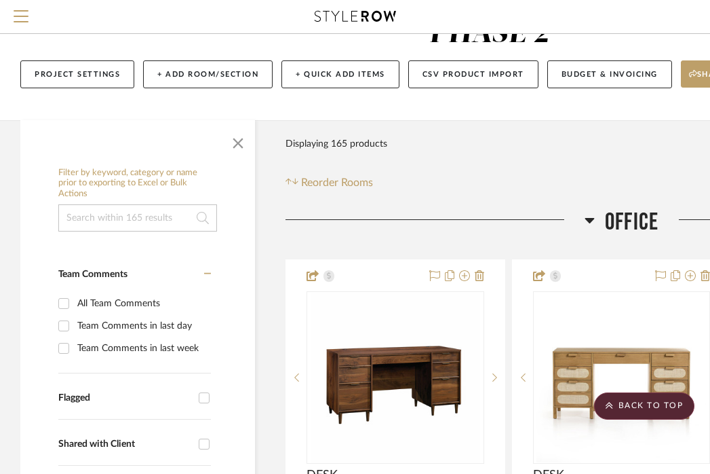
scroll to position [0, 0]
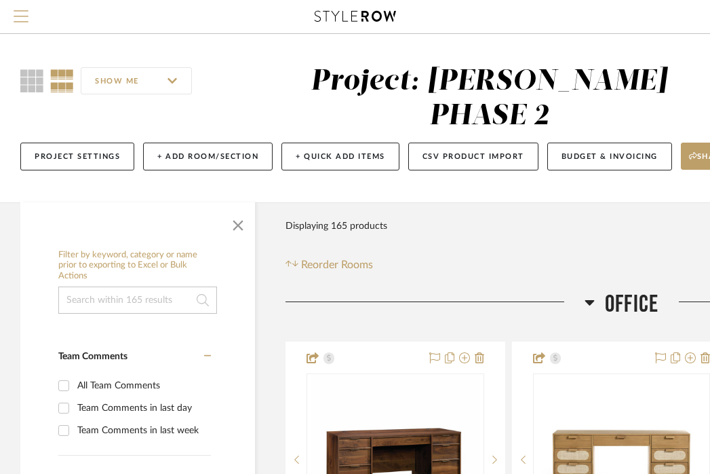
click at [18, 12] on span "Menu" at bounding box center [21, 10] width 15 height 1
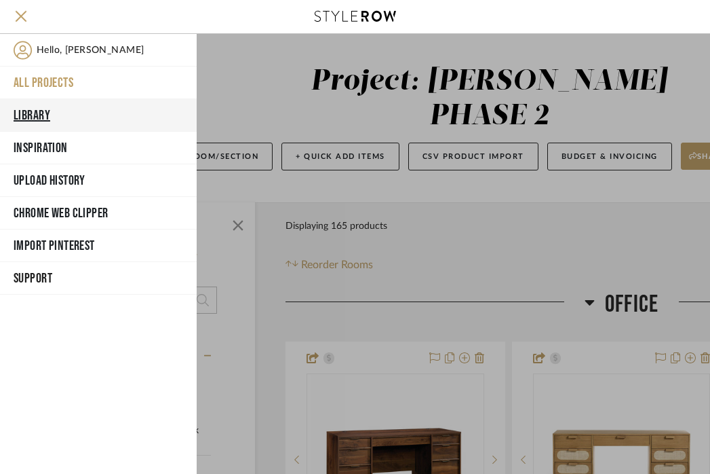
click at [48, 110] on button "Library" at bounding box center [98, 115] width 197 height 33
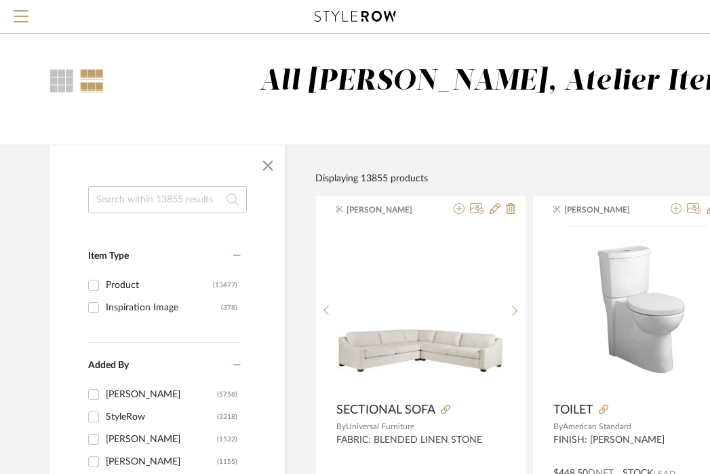
click at [197, 204] on input at bounding box center [167, 199] width 159 height 27
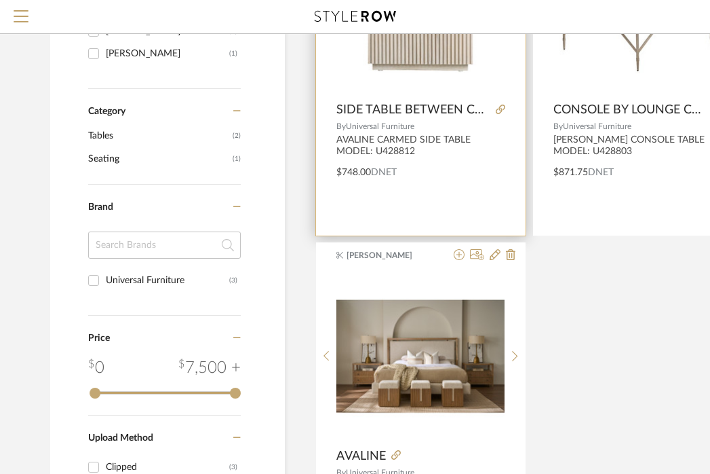
scroll to position [358, 0]
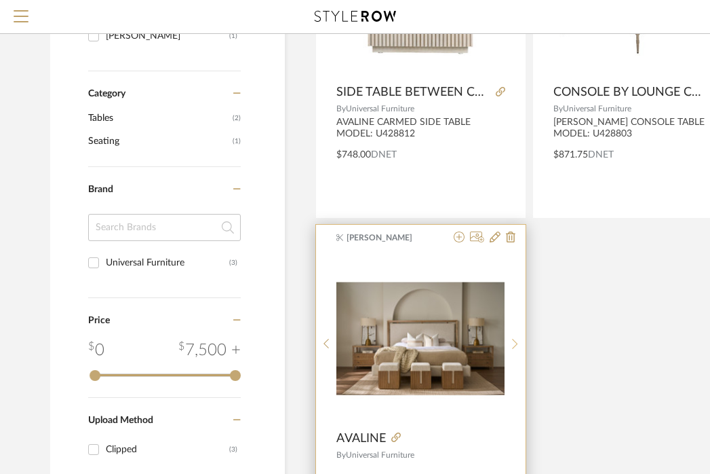
click at [514, 339] on icon at bounding box center [515, 344] width 6 height 12
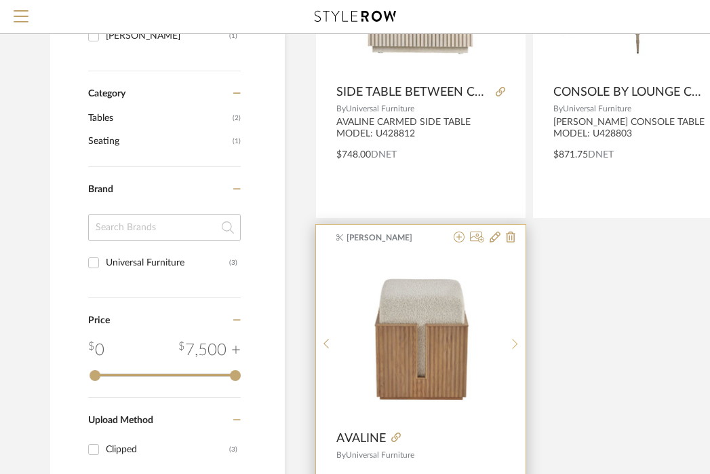
click at [514, 339] on icon at bounding box center [515, 344] width 6 height 12
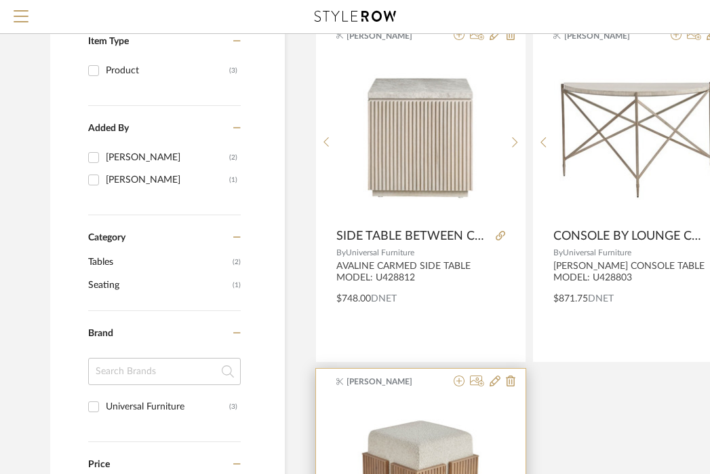
scroll to position [212, 0]
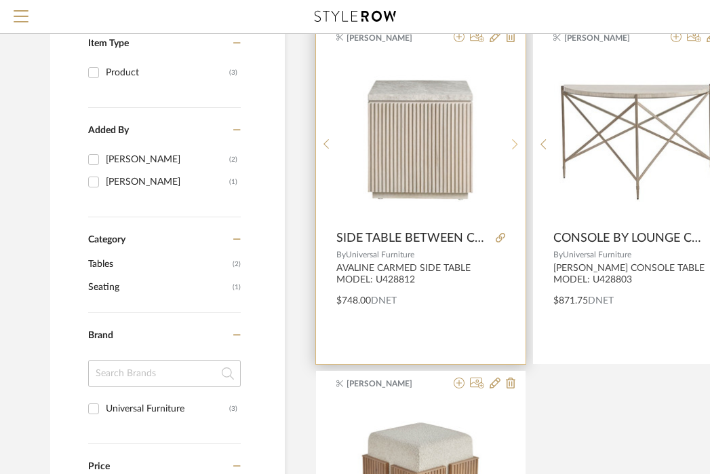
click at [516, 146] on icon at bounding box center [515, 144] width 6 height 12
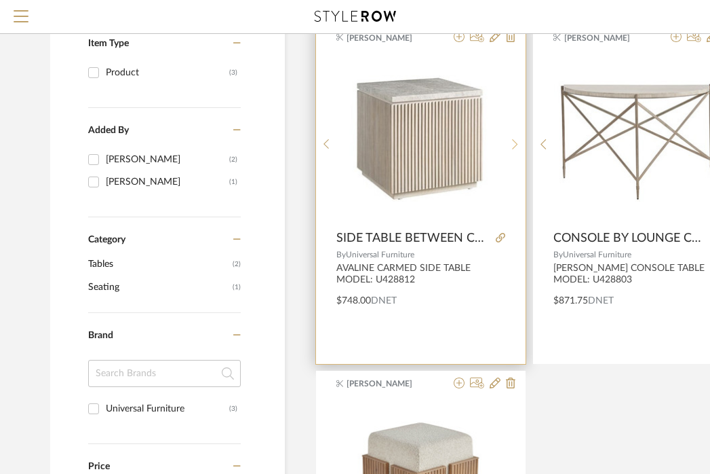
click at [516, 146] on icon at bounding box center [515, 144] width 6 height 12
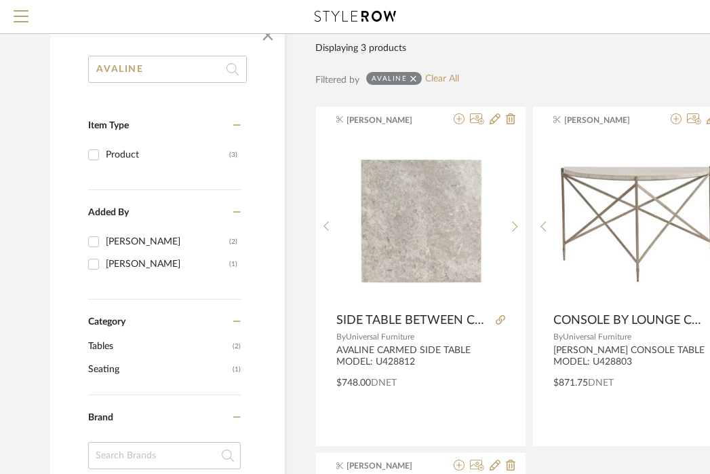
scroll to position [0, 0]
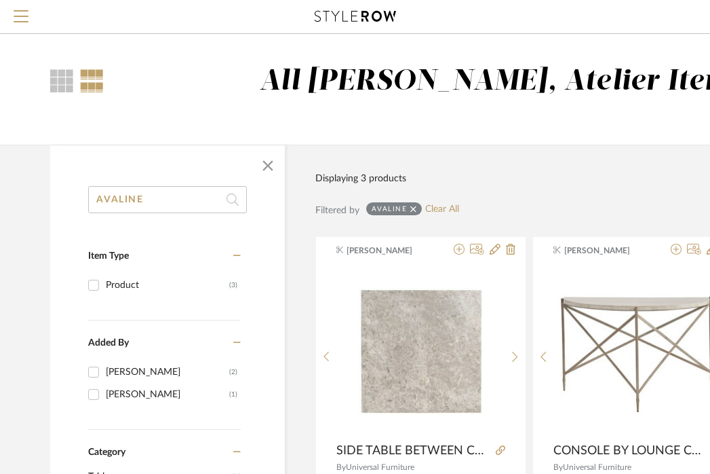
click at [132, 199] on input "AVALINE" at bounding box center [167, 199] width 159 height 27
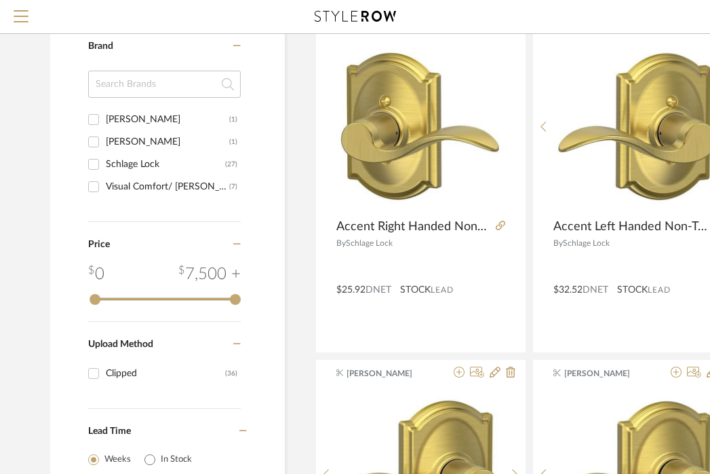
scroll to position [516, 0]
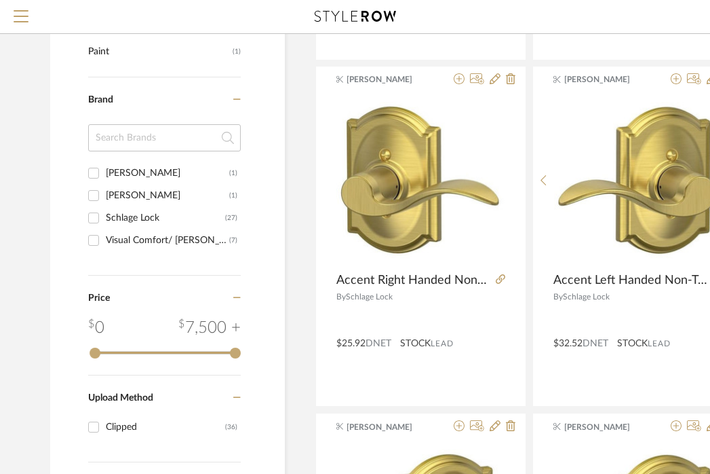
type input "LONG KEY"
click at [149, 138] on input at bounding box center [164, 137] width 153 height 27
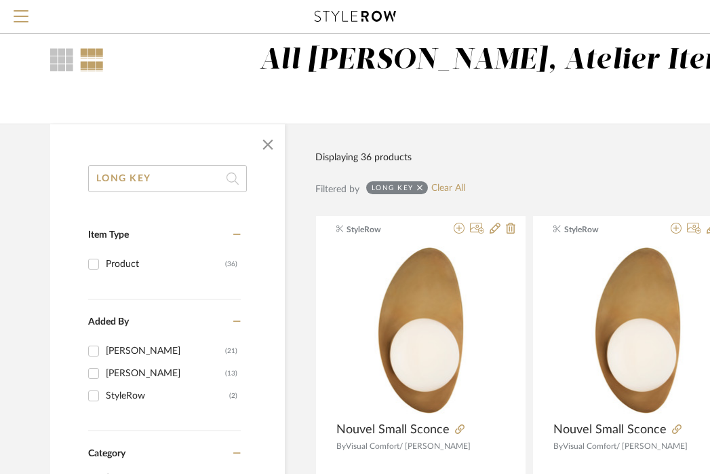
scroll to position [0, 0]
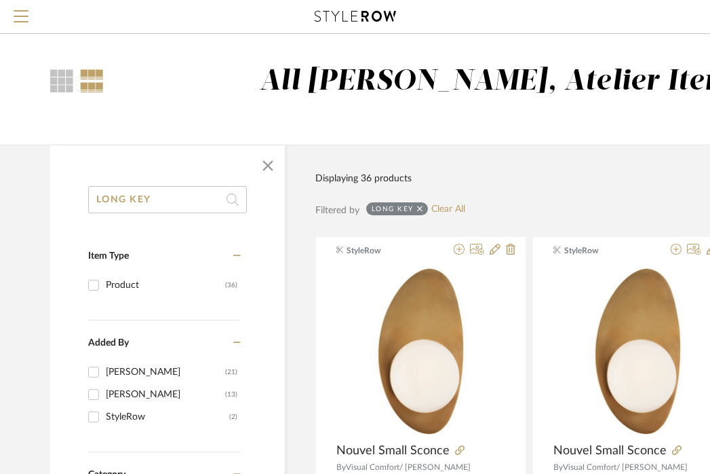
type input "UNIVER"
click at [421, 205] on icon at bounding box center [420, 208] width 6 height 9
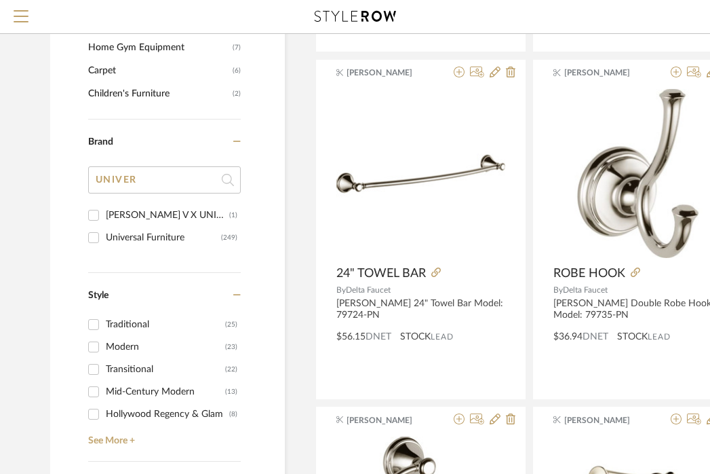
scroll to position [1177, 0]
click at [142, 235] on div "Universal Furniture" at bounding box center [163, 237] width 115 height 22
click at [104, 235] on input "Universal Furniture (249)" at bounding box center [94, 237] width 22 height 22
checkbox input "true"
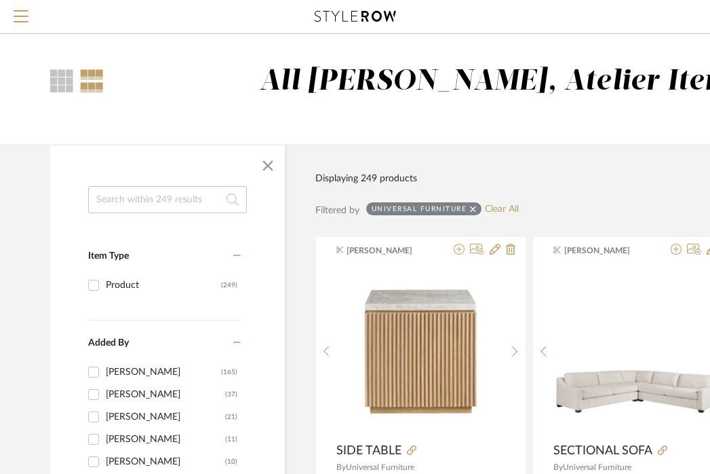
click at [174, 189] on input at bounding box center [167, 199] width 159 height 27
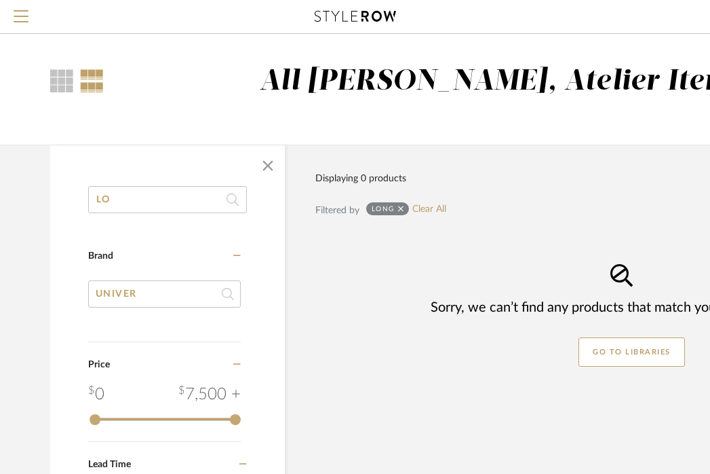
type input "L"
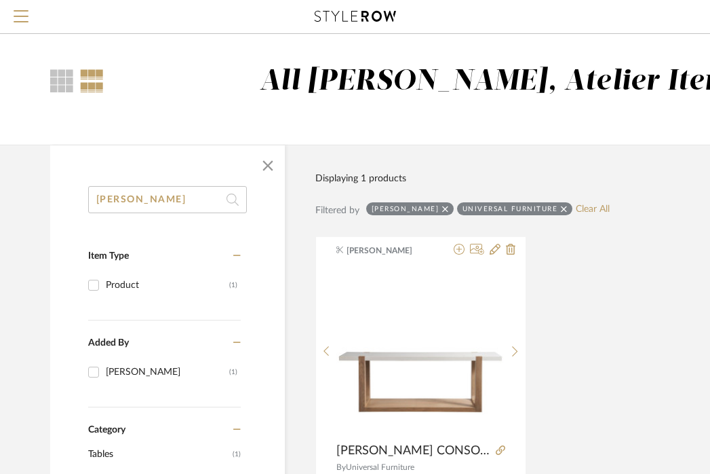
type input "[PERSON_NAME]"
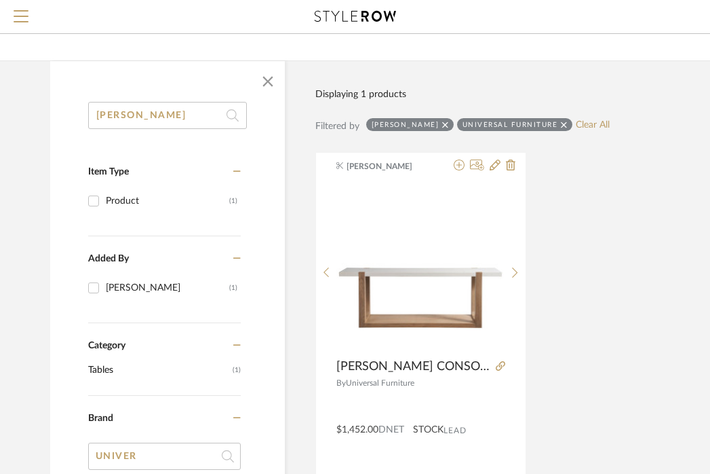
scroll to position [88, 0]
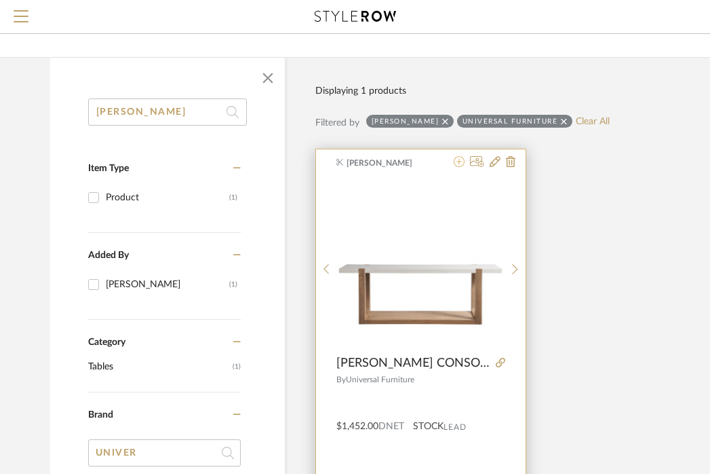
click at [463, 162] on icon at bounding box center [459, 161] width 11 height 11
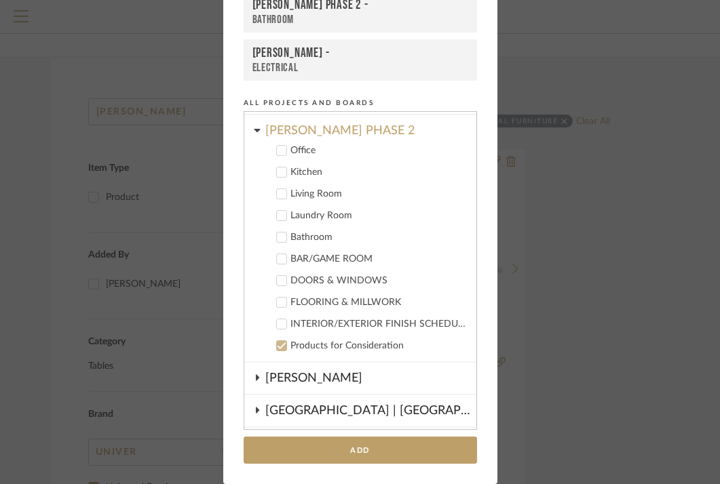
scroll to position [322, 0]
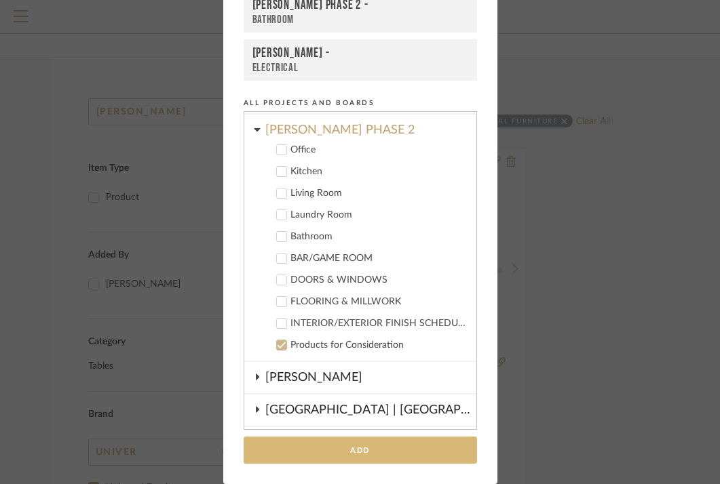
click at [400, 451] on button "Add" at bounding box center [360, 451] width 233 height 28
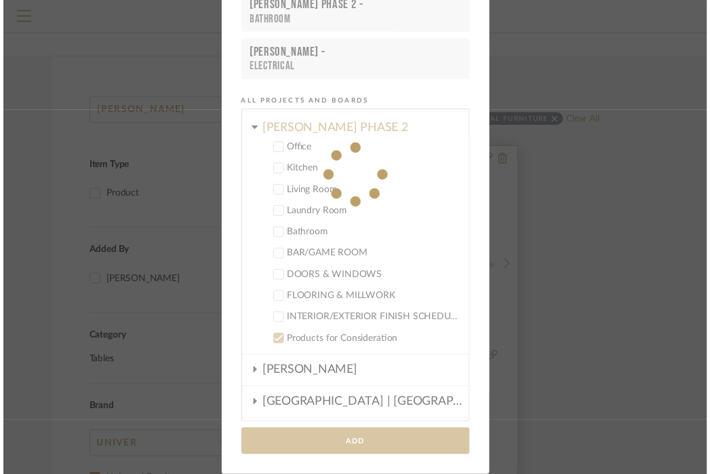
scroll to position [88, 0]
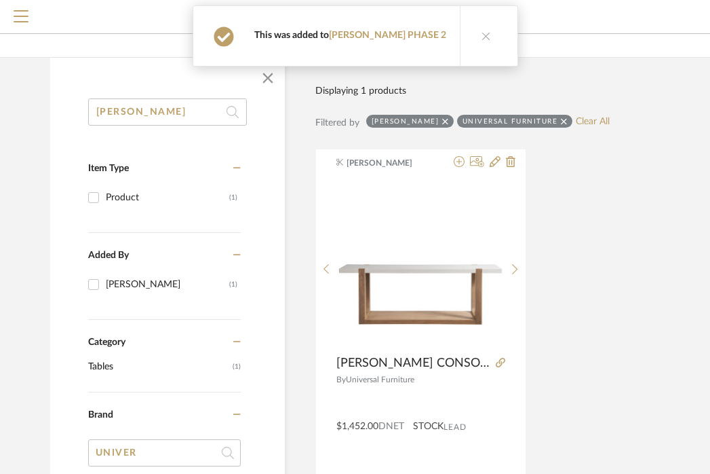
click at [360, 27] on div "Confirmation This was added to [PERSON_NAME] PHASE 2" at bounding box center [357, 36] width 206 height 60
click at [361, 35] on link "[PERSON_NAME] PHASE 2" at bounding box center [387, 35] width 117 height 9
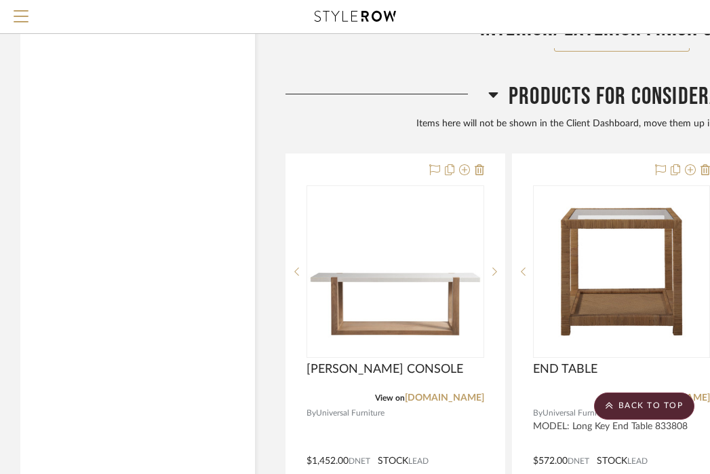
scroll to position [3208, 0]
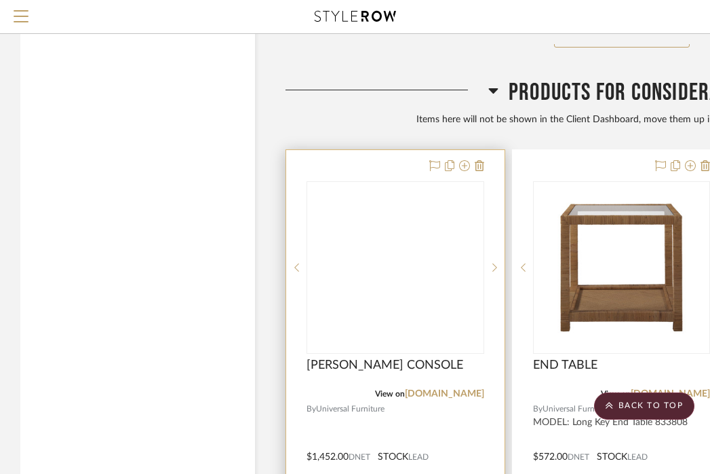
click at [0, 0] on img at bounding box center [0, 0] width 0 height 0
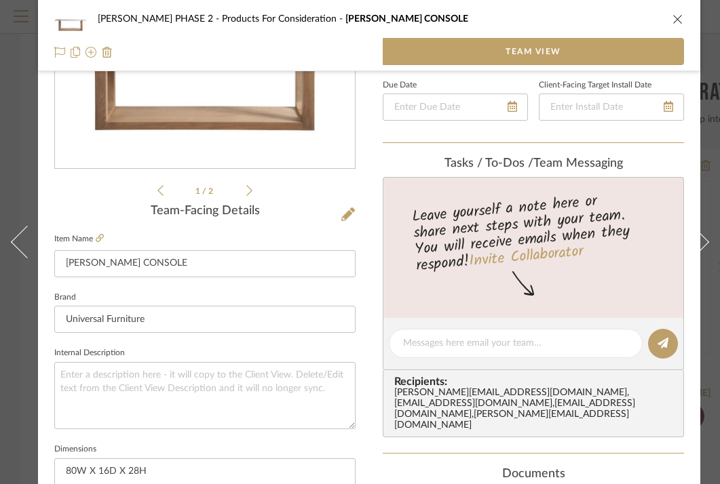
scroll to position [220, 0]
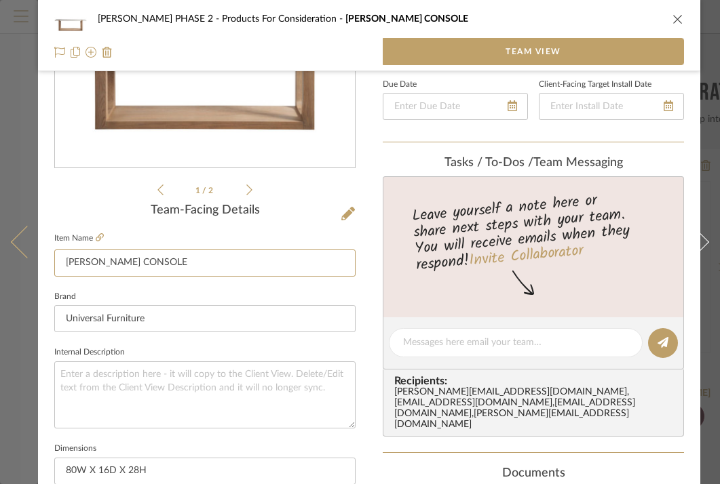
drag, startPoint x: 91, startPoint y: 262, endPoint x: 35, endPoint y: 261, distance: 55.6
click at [35, 261] on mat-dialog-content "[PERSON_NAME] PHASE 2 Products For Consideration [PERSON_NAME] CONSOLE Team Vie…" at bounding box center [360, 259] width 720 height 938
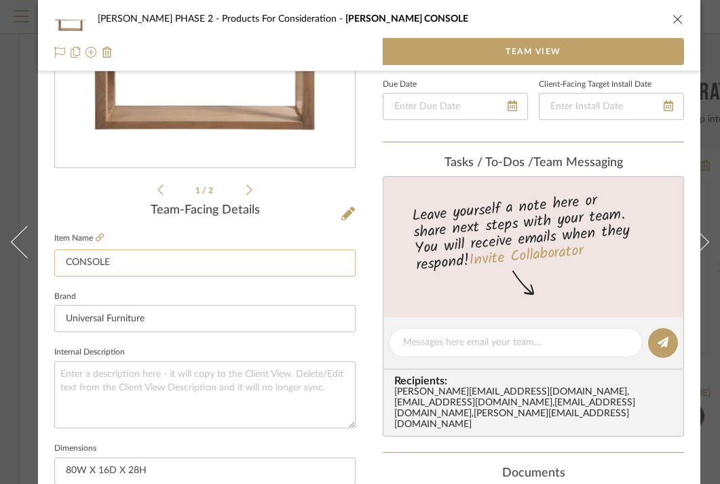
click at [156, 267] on input "CONSOLE" at bounding box center [204, 263] width 301 height 27
type input "CONSOLE TABLE"
click at [164, 391] on textarea at bounding box center [204, 395] width 301 height 67
type textarea "FINISH:"
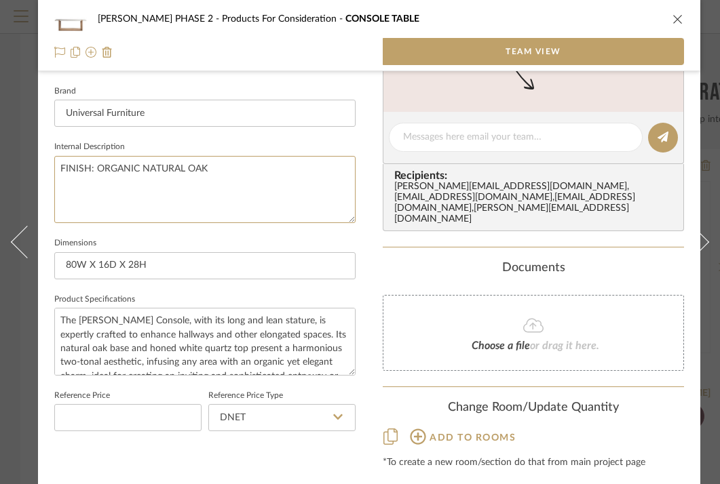
scroll to position [426, 0]
type textarea "FINISH: ORGANIC NATURAL OAK"
click at [208, 342] on textarea "The [PERSON_NAME] Console, with its long and lean stature, is expertly crafted …" at bounding box center [204, 340] width 301 height 67
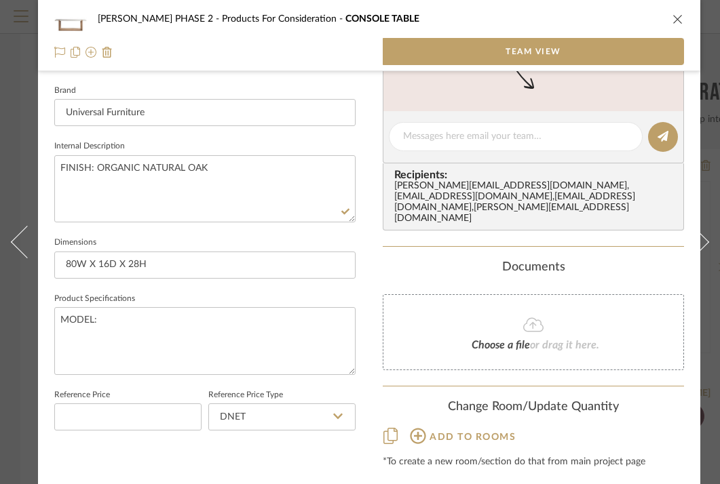
type textarea "MODEL:"
paste textarea "[PERSON_NAME] Console U352803"
type textarea "MODEL: [PERSON_NAME] Console U352803"
click at [378, 349] on div "[PERSON_NAME] PHASE 2 Products For Consideration CONSOLE TABLE Team View 1 / 2 …" at bounding box center [369, 53] width 662 height 938
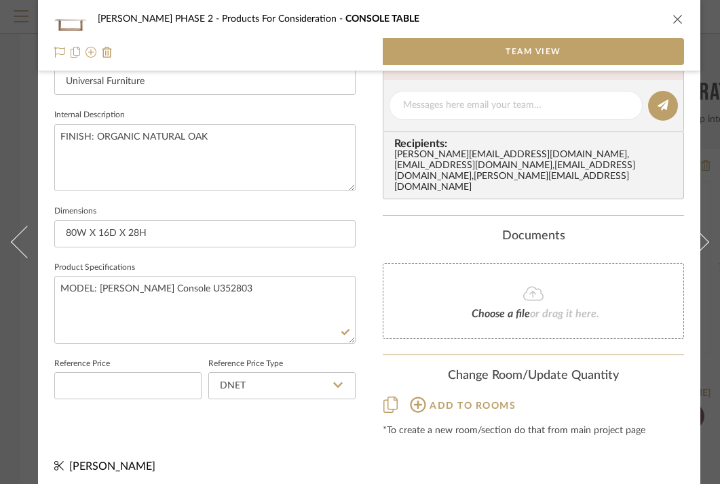
scroll to position [455, 0]
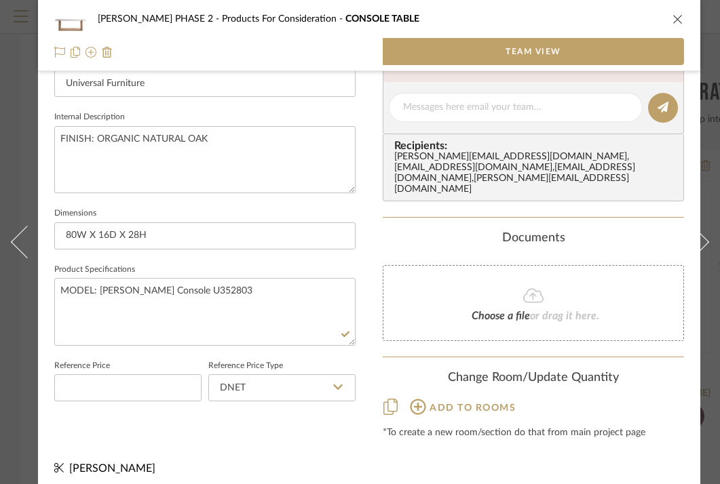
click at [679, 15] on icon "close" at bounding box center [677, 19] width 11 height 11
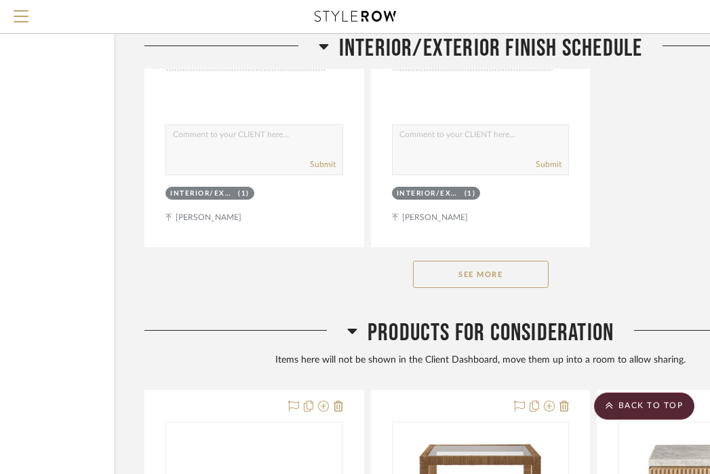
scroll to position [2948, 141]
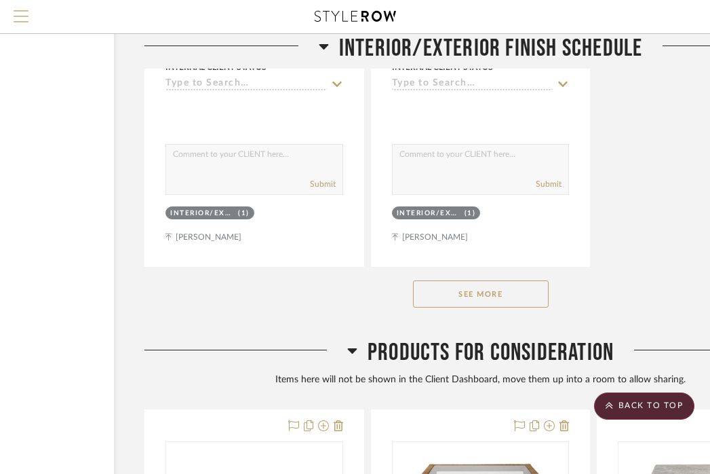
click at [7, 7] on button "Menu" at bounding box center [21, 16] width 42 height 33
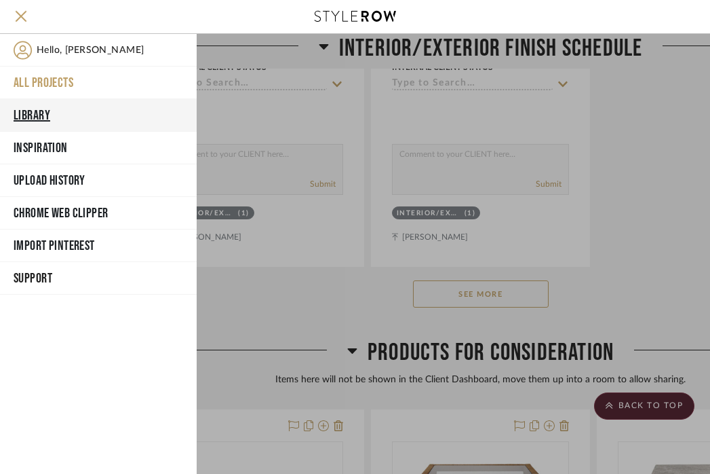
click at [34, 111] on button "Library" at bounding box center [98, 115] width 197 height 33
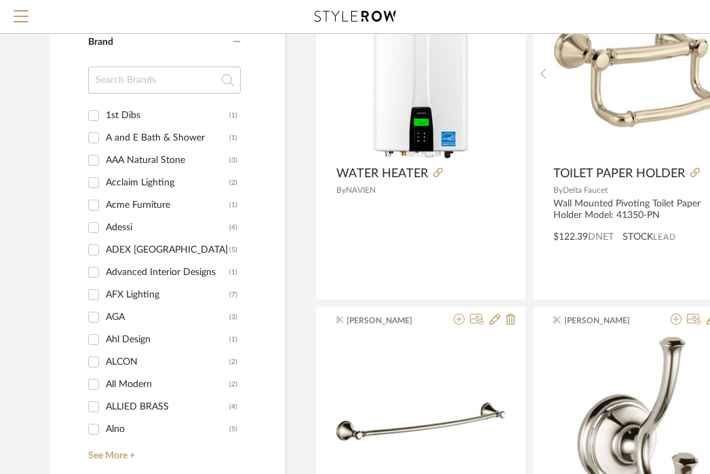
scroll to position [1275, 0]
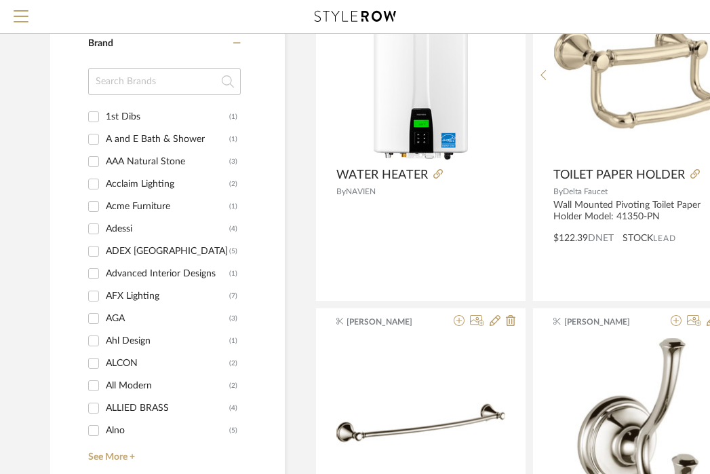
click at [150, 94] on input at bounding box center [164, 81] width 153 height 27
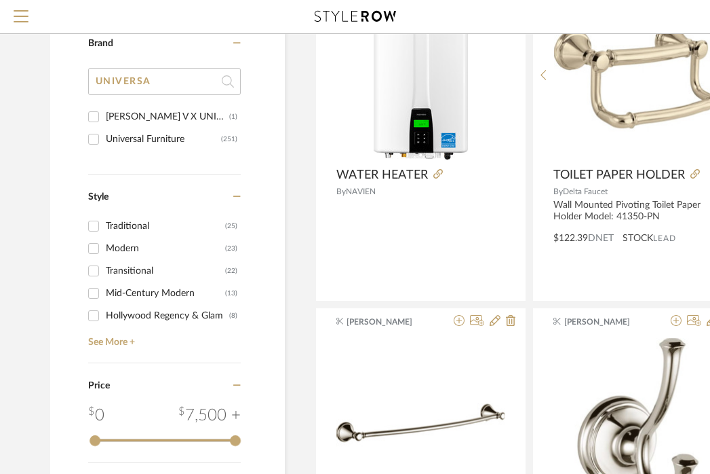
type input "UNIVERSA"
click at [132, 137] on div "Universal Furniture" at bounding box center [163, 139] width 115 height 22
click at [104, 137] on input "Universal Furniture (251)" at bounding box center [94, 139] width 22 height 22
checkbox input "true"
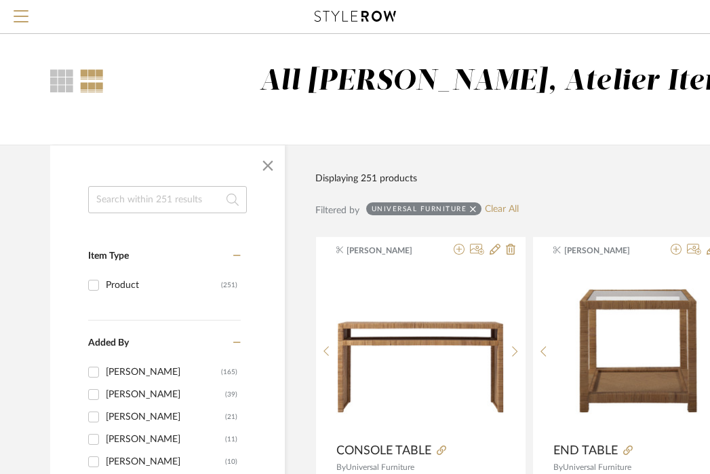
click at [170, 198] on input at bounding box center [167, 199] width 159 height 27
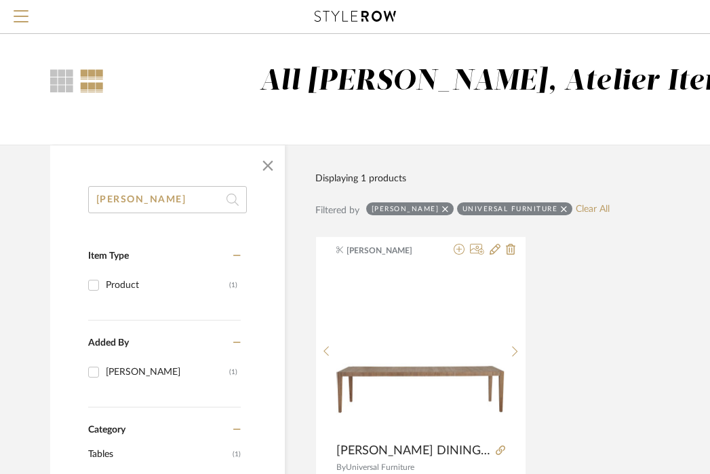
type input "VOLPI"
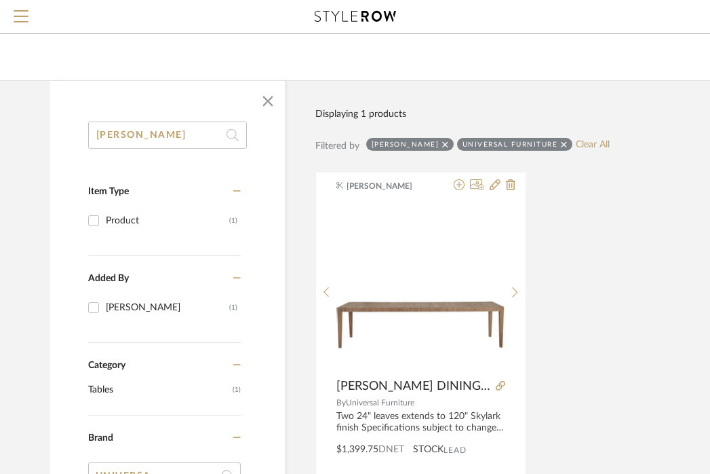
scroll to position [73, 0]
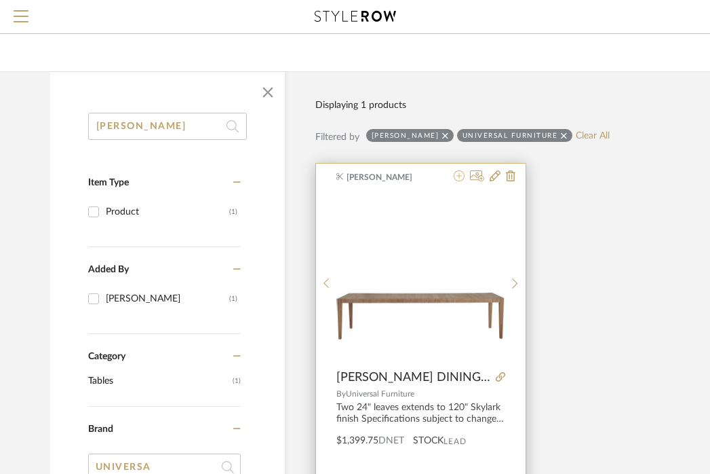
click at [463, 180] on icon at bounding box center [459, 175] width 11 height 11
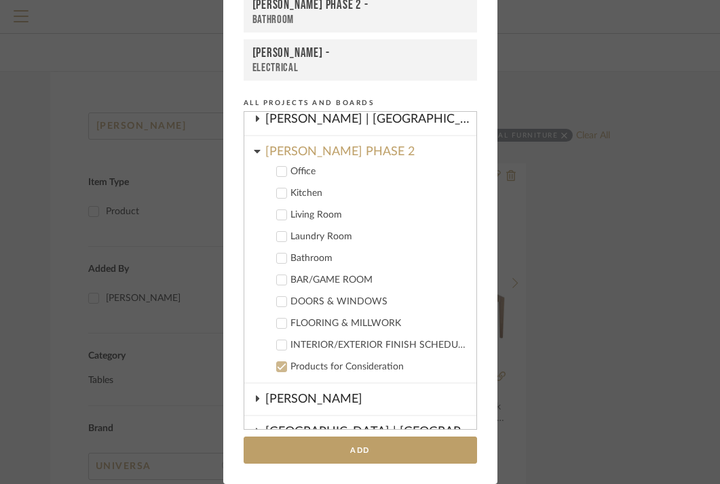
scroll to position [288, 0]
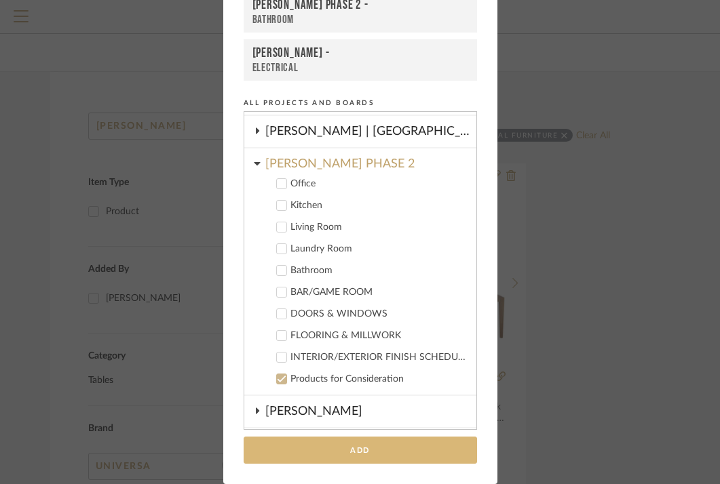
click at [426, 444] on button "Add" at bounding box center [360, 451] width 233 height 28
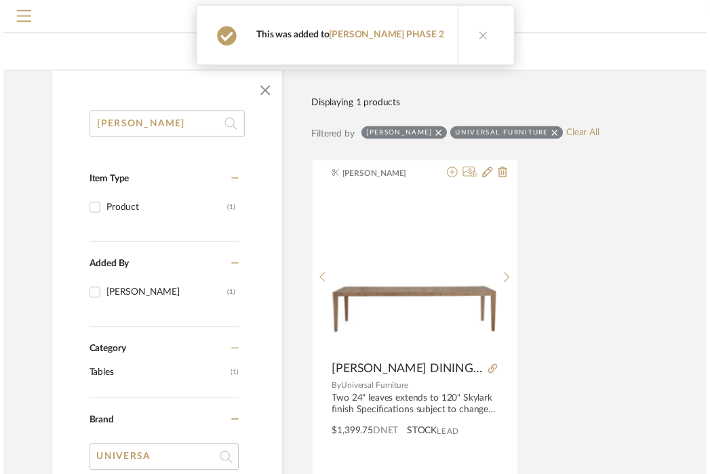
scroll to position [73, 0]
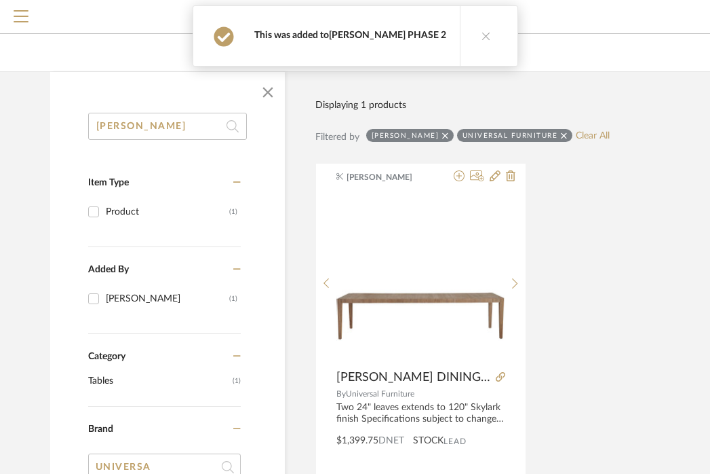
click at [387, 38] on link "[PERSON_NAME] PHASE 2" at bounding box center [387, 35] width 117 height 9
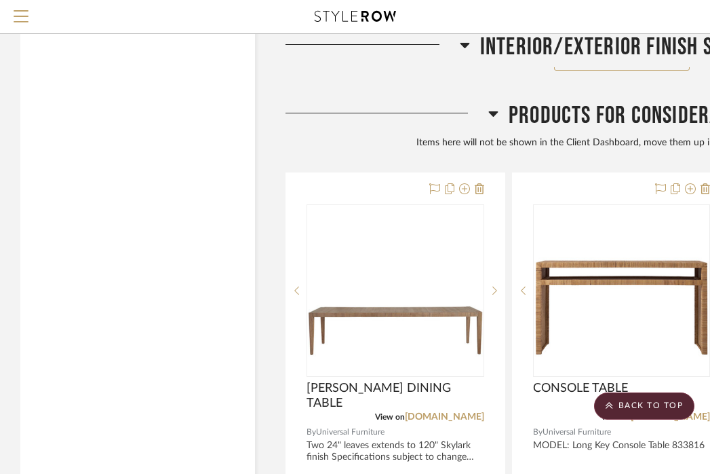
scroll to position [3189, 0]
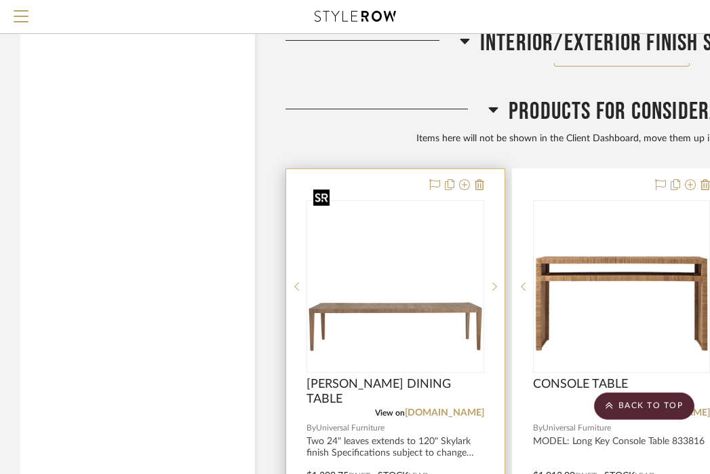
click at [0, 0] on img at bounding box center [0, 0] width 0 height 0
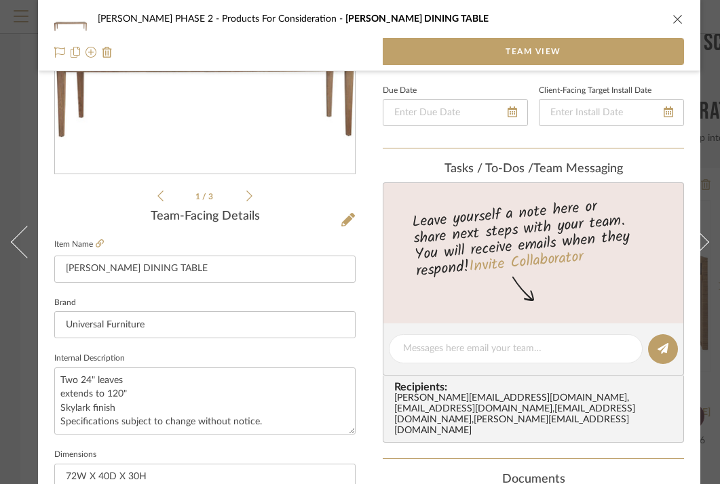
scroll to position [216, 0]
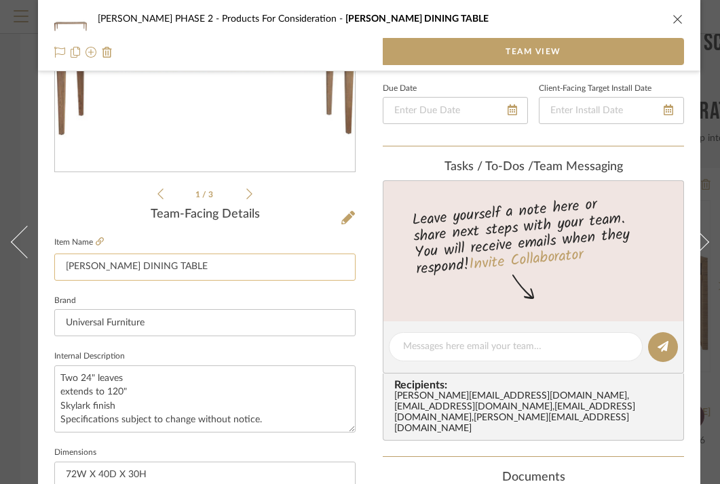
drag, startPoint x: 96, startPoint y: 267, endPoint x: 57, endPoint y: 265, distance: 38.7
click at [57, 265] on input "VOLPI DINING TABLE" at bounding box center [204, 267] width 301 height 27
type input "DINING TABLE"
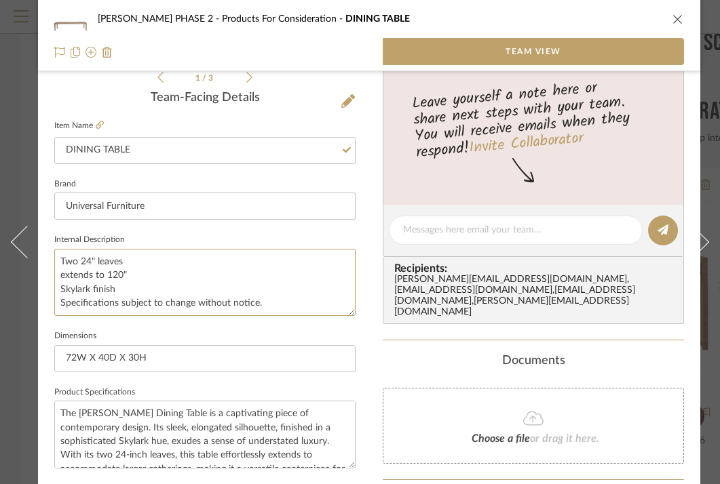
scroll to position [358, 0]
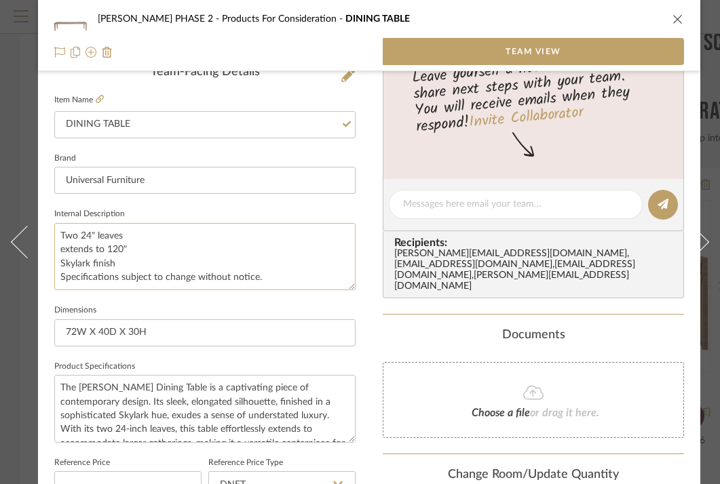
drag, startPoint x: 57, startPoint y: 374, endPoint x: 319, endPoint y: 282, distance: 277.6
click at [319, 282] on textarea "Two 24" leaves extends to 120" Skylark finish Specifications subject to change …" at bounding box center [204, 256] width 301 height 67
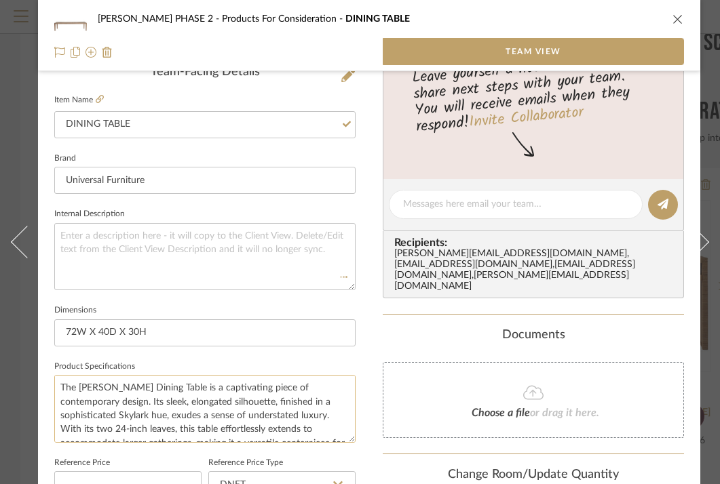
click at [171, 398] on textarea "The Volpi Dining Table is a captivating piece of contemporary design. Its sleek…" at bounding box center [204, 408] width 301 height 67
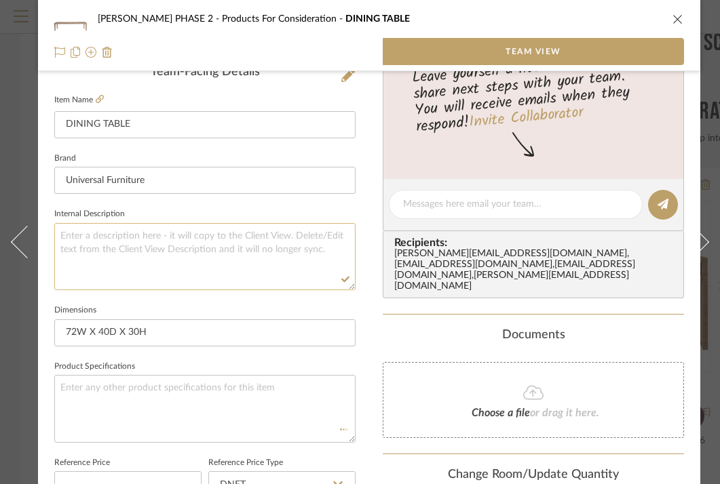
click at [126, 273] on textarea at bounding box center [204, 256] width 301 height 67
type textarea "FINISH:"
type textarea "FINISH: SKYLARK"
click at [172, 396] on textarea at bounding box center [204, 408] width 301 height 67
type textarea "O"
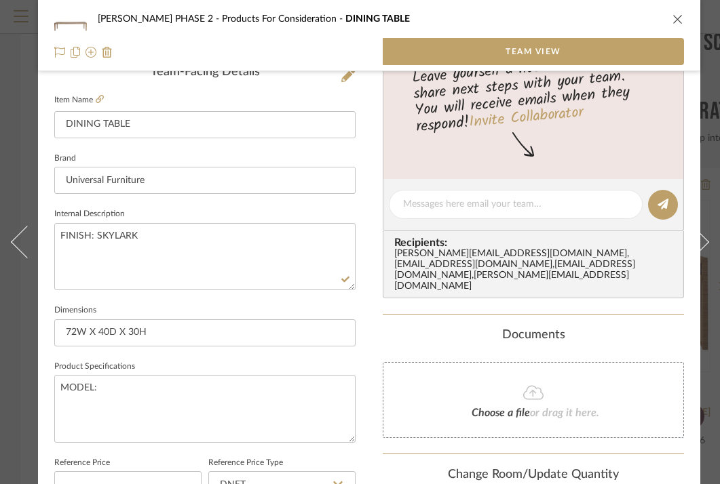
type textarea "MODEL:"
paste textarea "Volpi Dining Table U428A652 Quantity"
type textarea "MODEL: Volpi Dining Table U428A652"
click at [384, 329] on div "Documents Choose a file or drag it here." at bounding box center [533, 383] width 301 height 110
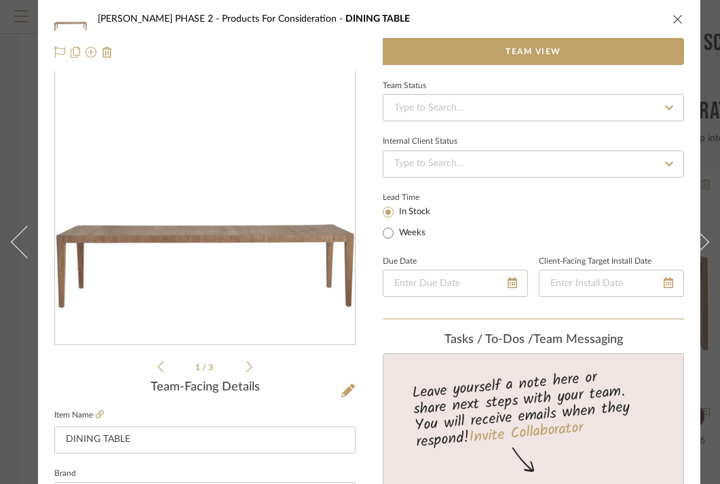
scroll to position [0, 0]
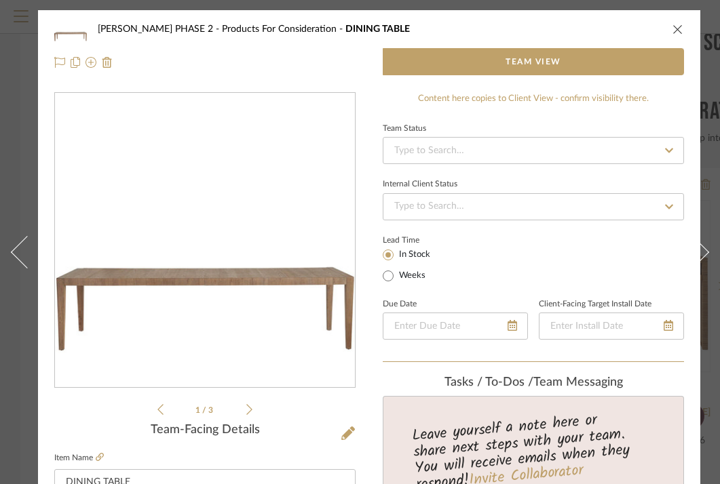
click at [677, 26] on icon "close" at bounding box center [677, 29] width 11 height 11
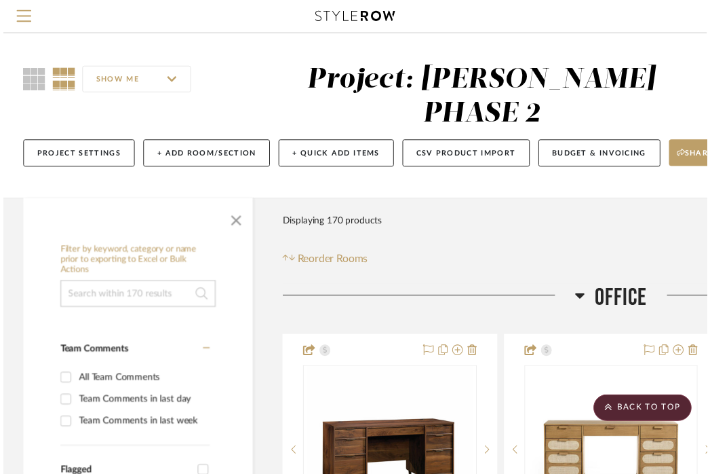
scroll to position [3189, 0]
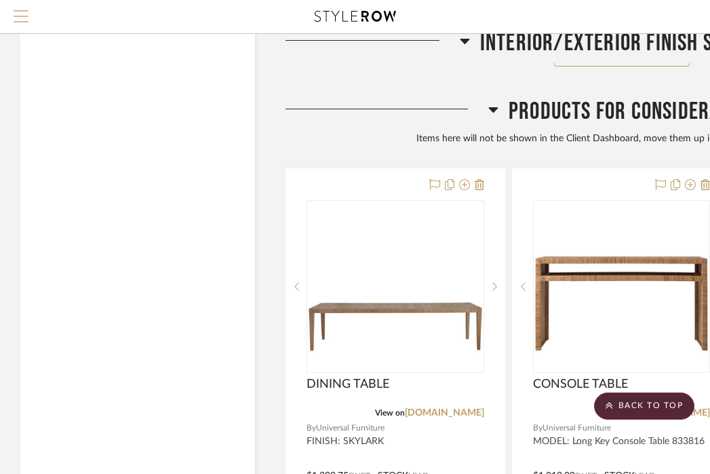
click at [16, 12] on span "Menu" at bounding box center [21, 10] width 15 height 1
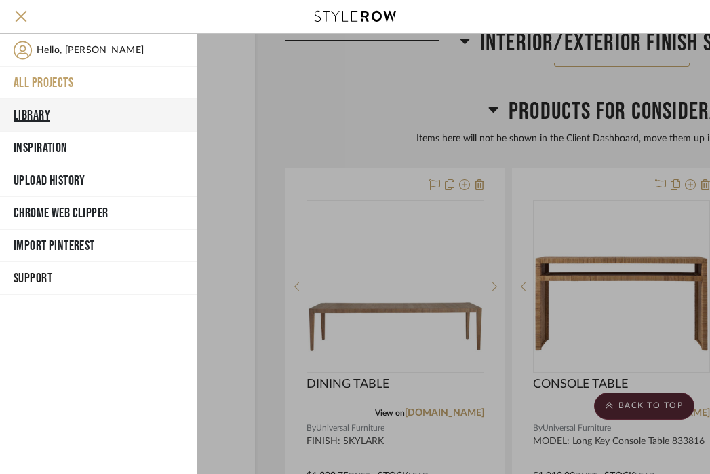
click at [47, 114] on button "Library" at bounding box center [98, 115] width 197 height 33
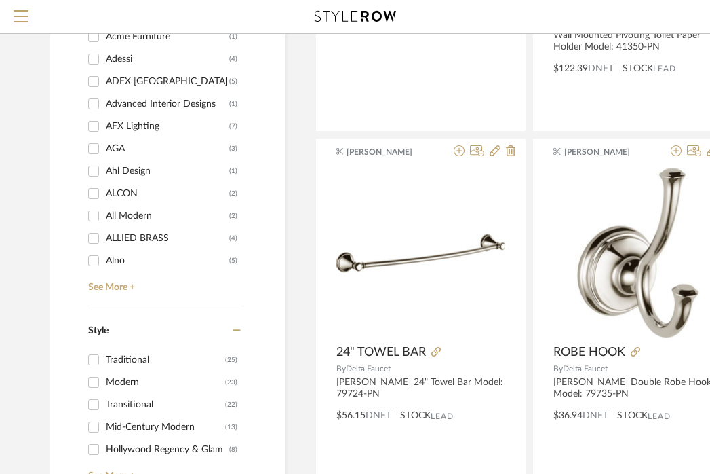
scroll to position [1414, 0]
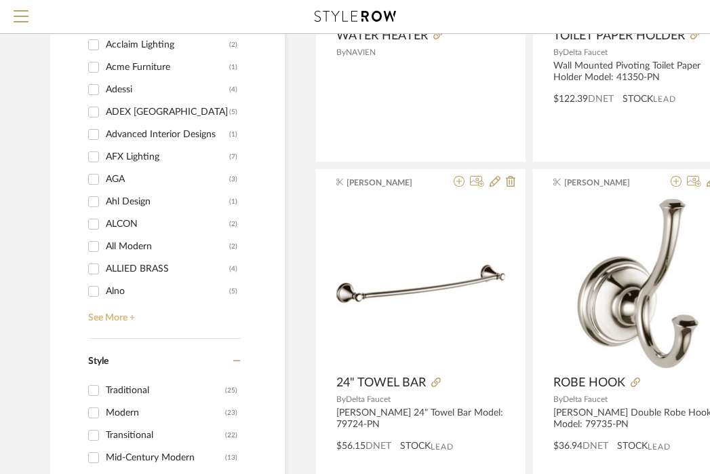
click at [120, 321] on link "See More +" at bounding box center [163, 313] width 156 height 22
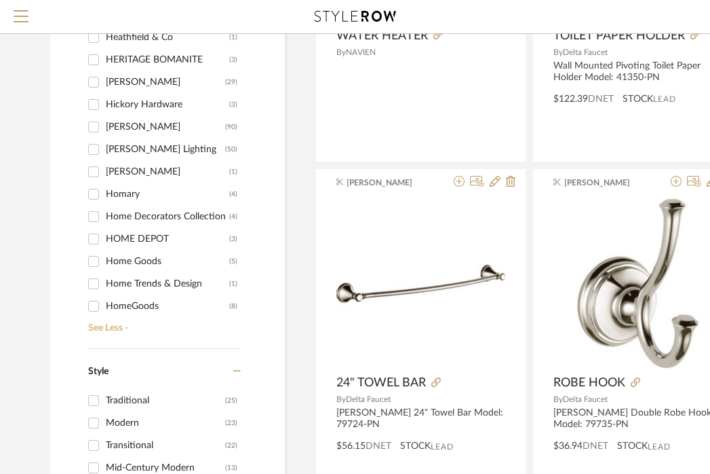
scroll to position [6889, 0]
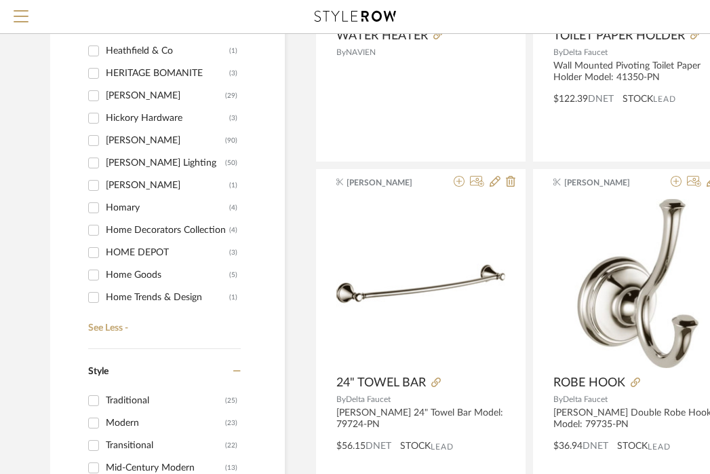
click at [126, 206] on div "Homary" at bounding box center [167, 208] width 123 height 22
click at [104, 206] on input "Homary (4)" at bounding box center [94, 208] width 22 height 22
checkbox input "true"
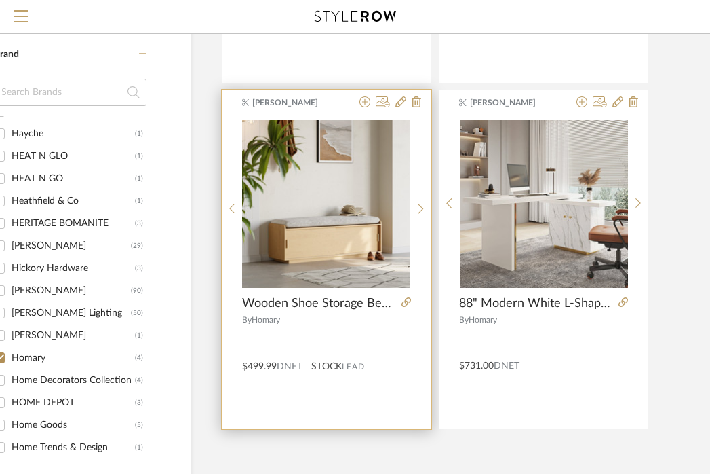
scroll to position [135, 94]
